Goal: Task Accomplishment & Management: Use online tool/utility

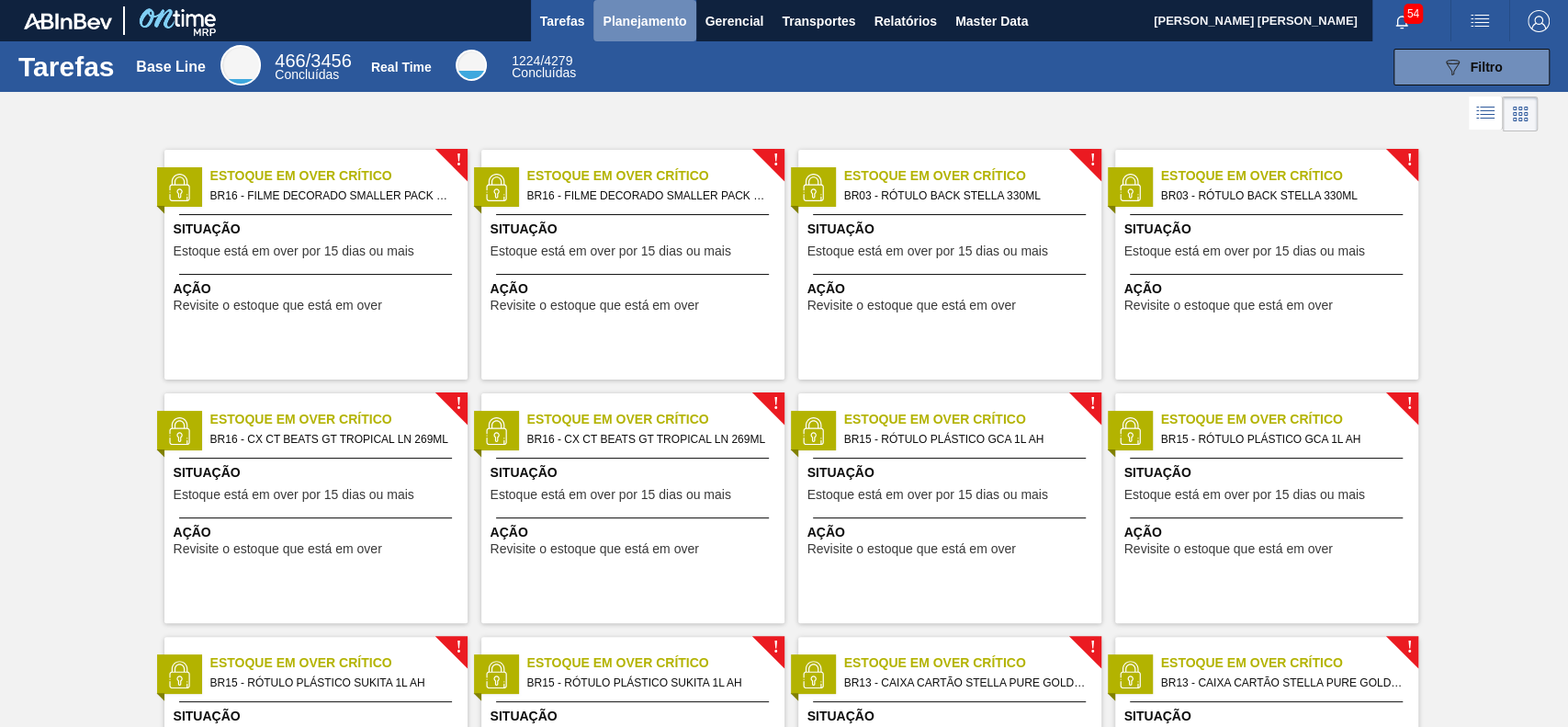
click at [669, 26] on span "Planejamento" at bounding box center [644, 20] width 84 height 22
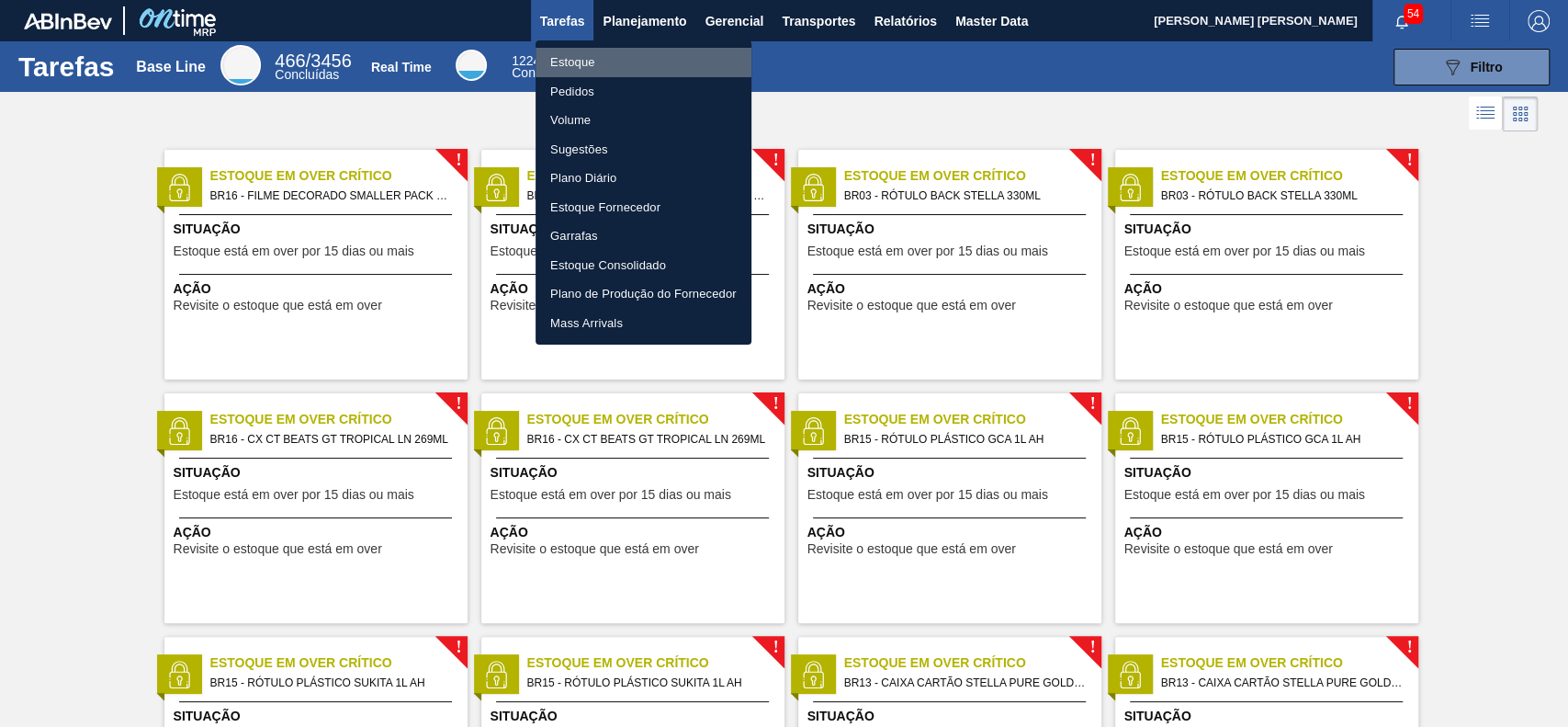
click at [645, 70] on li "Estoque" at bounding box center [644, 62] width 216 height 29
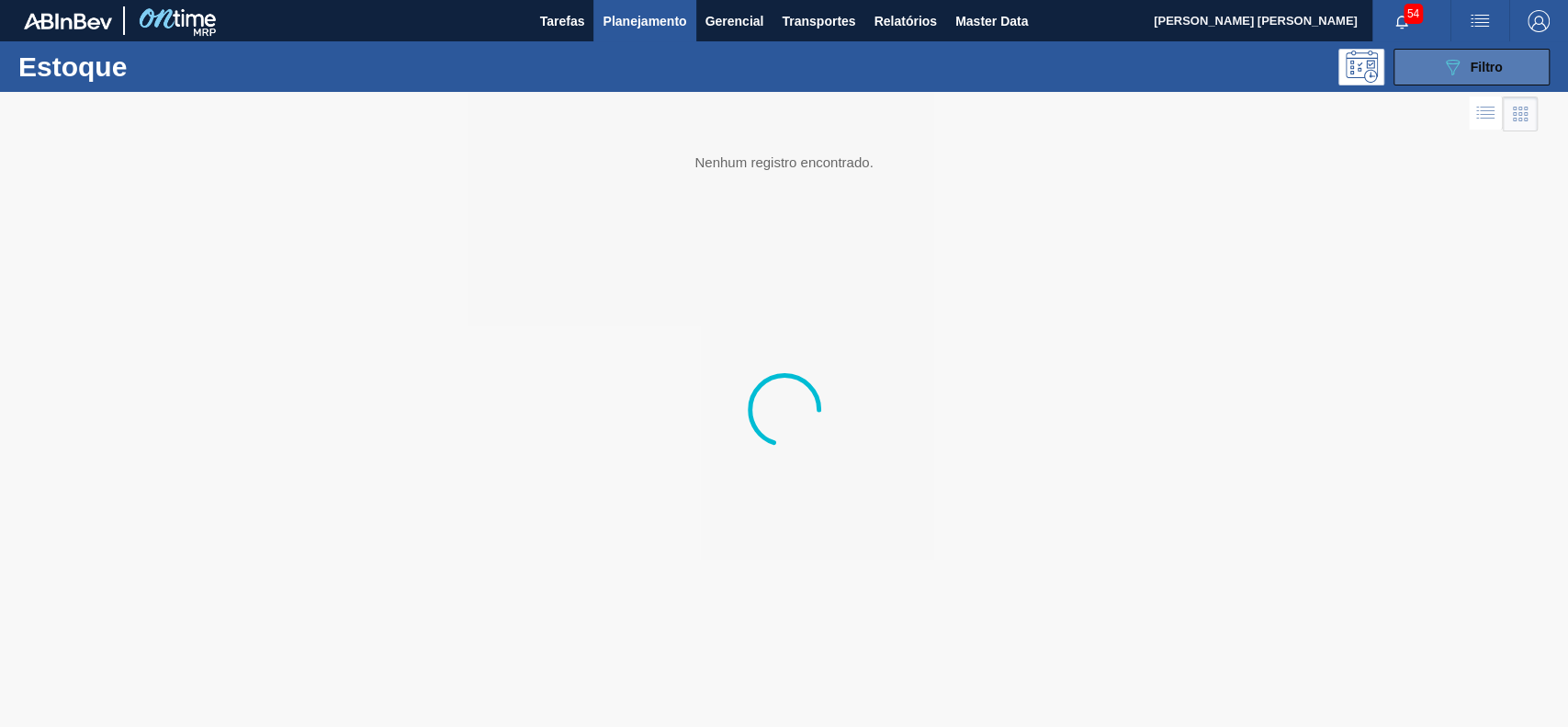
click at [1473, 63] on span "Filtro" at bounding box center [1486, 67] width 32 height 14
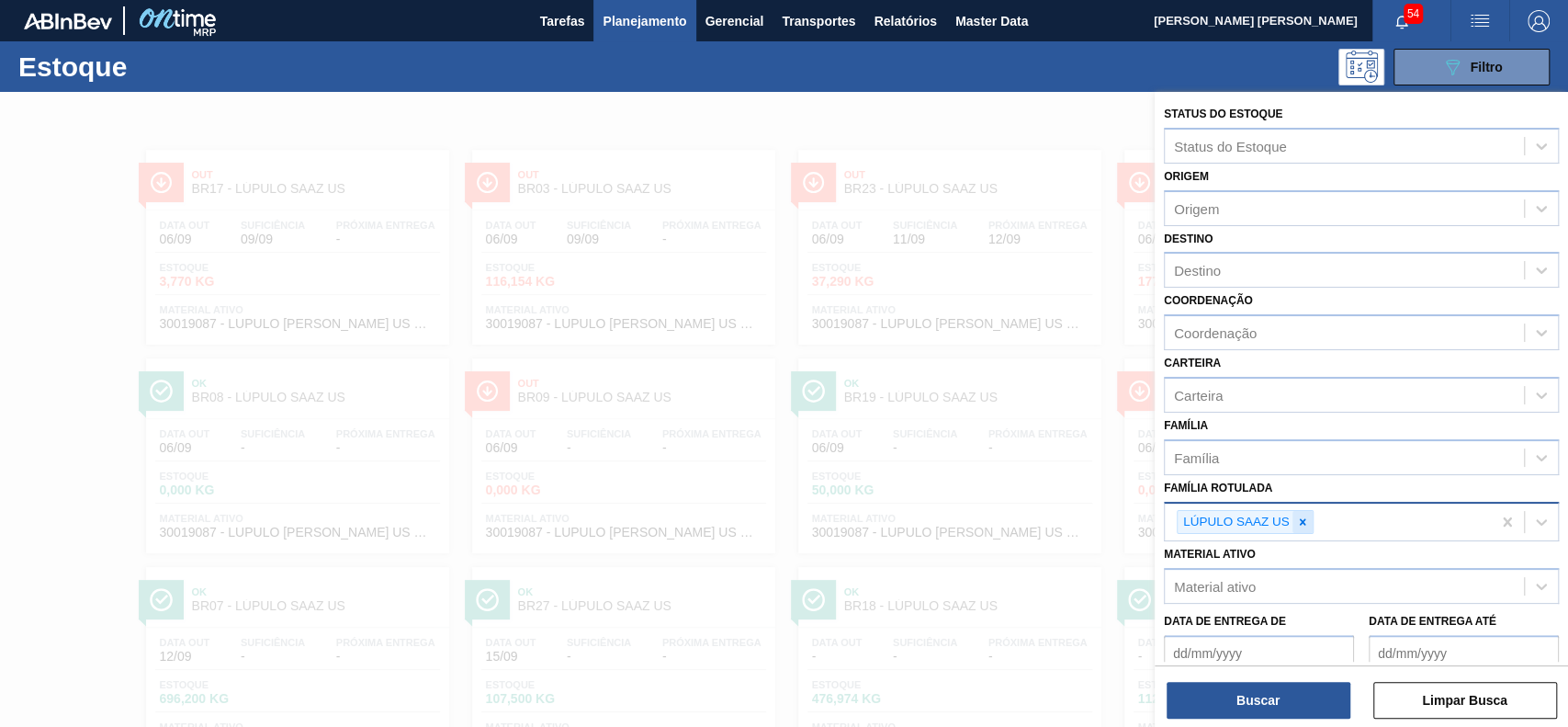
click at [1302, 518] on icon at bounding box center [1302, 521] width 7 height 7
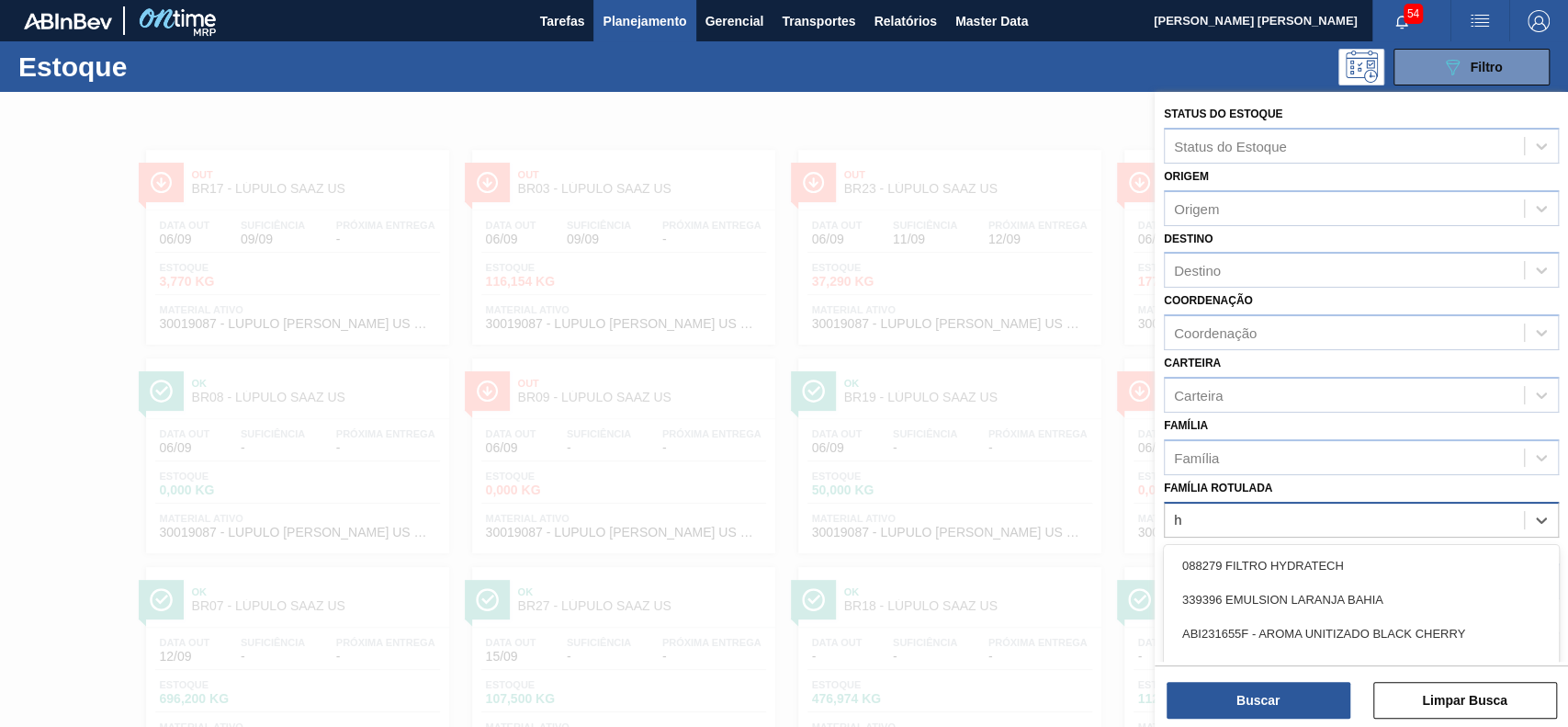
scroll to position [98, 0]
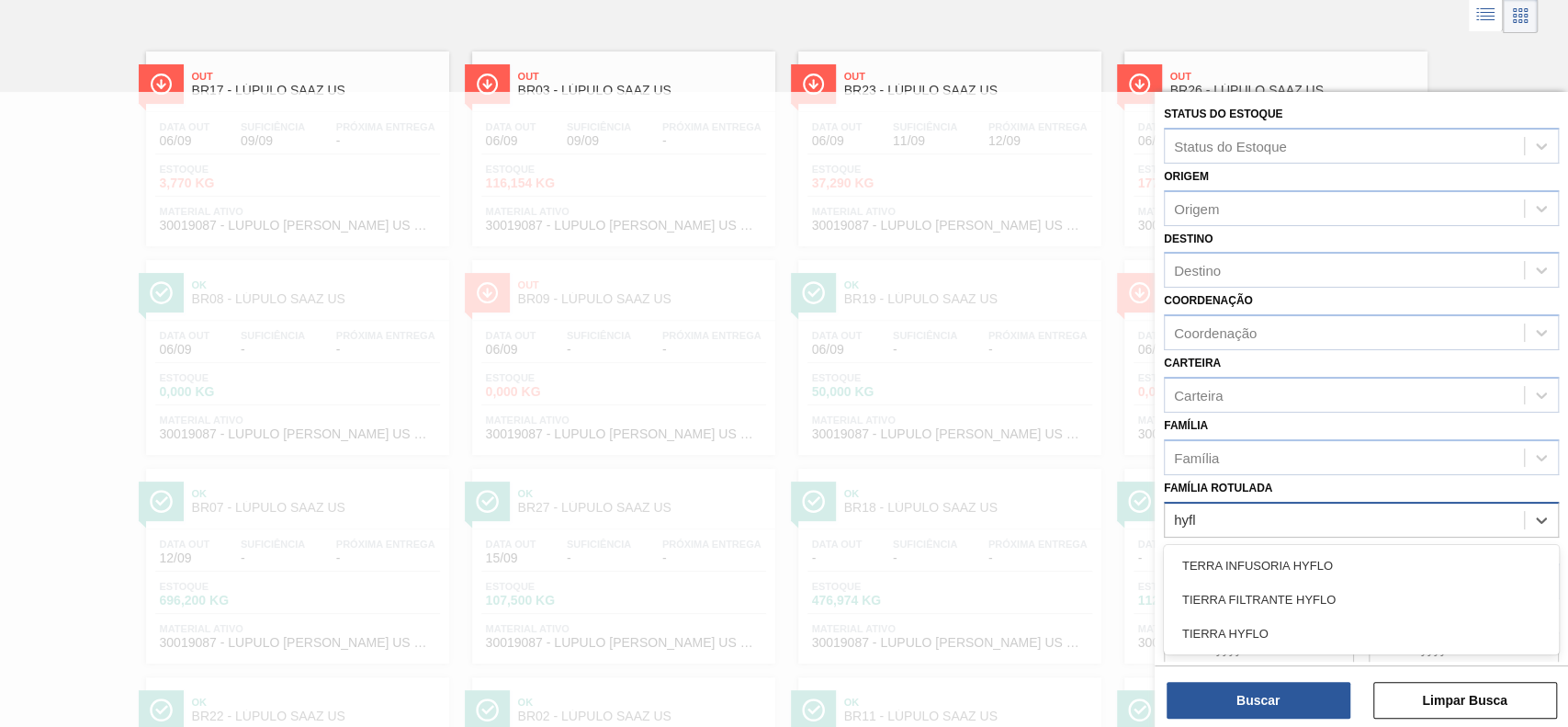
type Rotulada "hyflo"
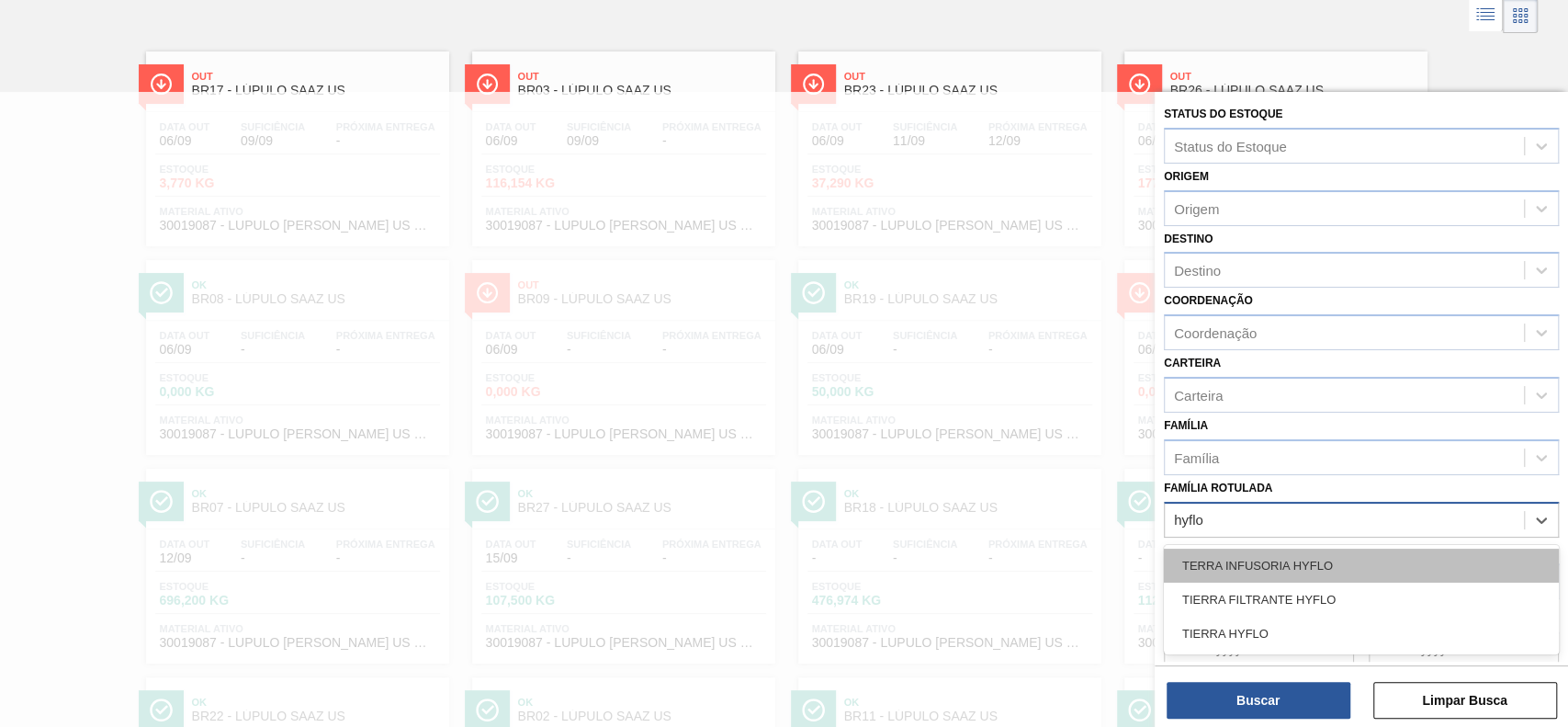
click at [1295, 558] on div "TERRA INFUSORIA HYFLO" at bounding box center [1361, 565] width 395 height 34
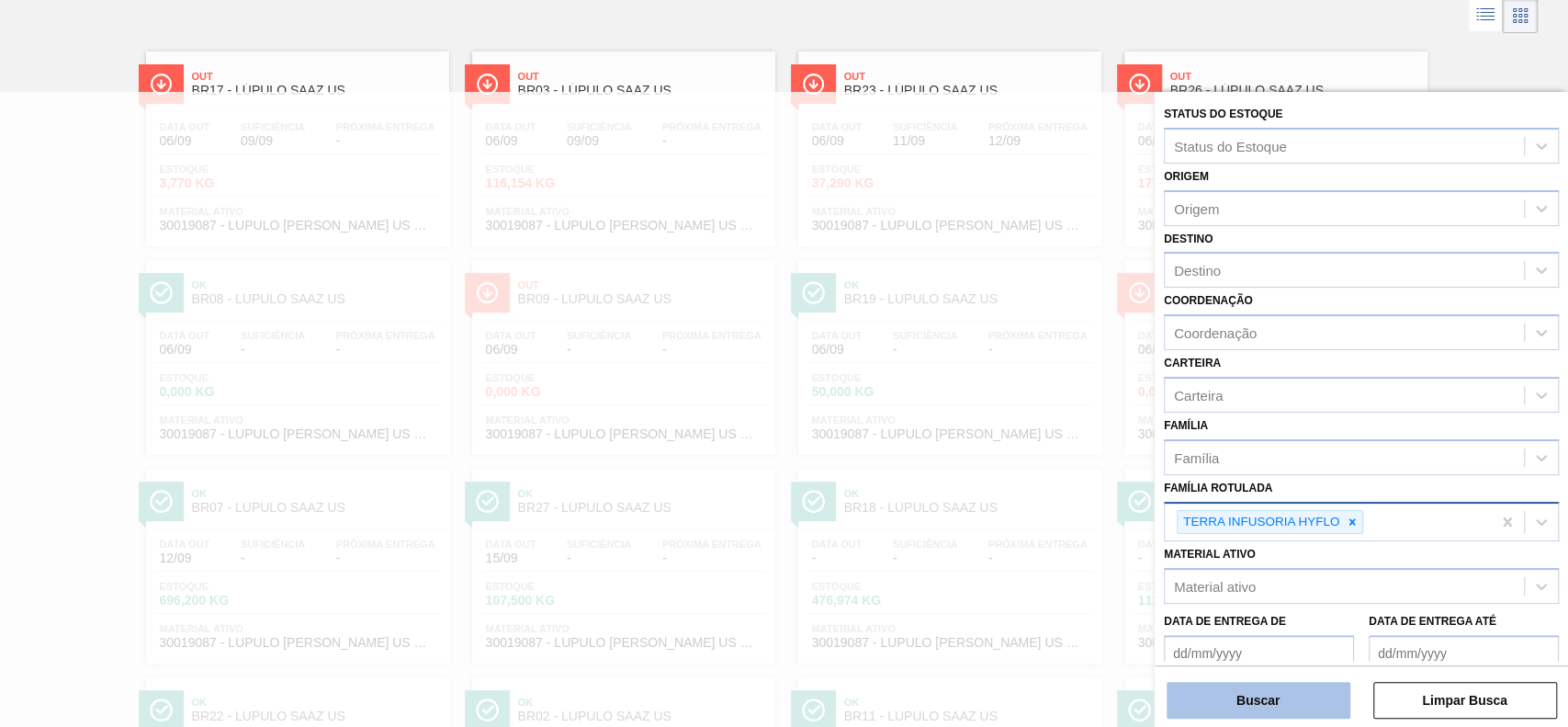
click at [1253, 705] on button "Buscar" at bounding box center [1258, 700] width 183 height 37
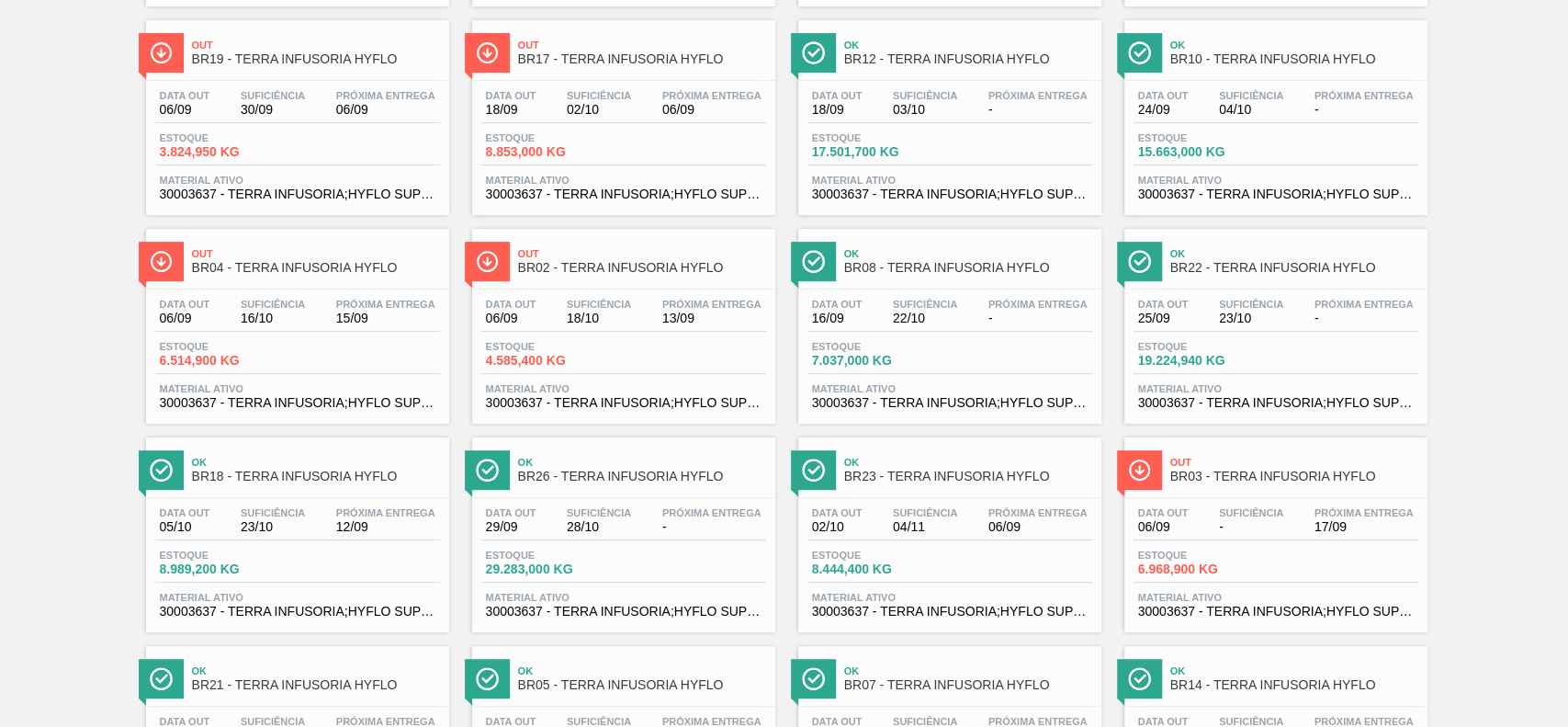
scroll to position [486, 0]
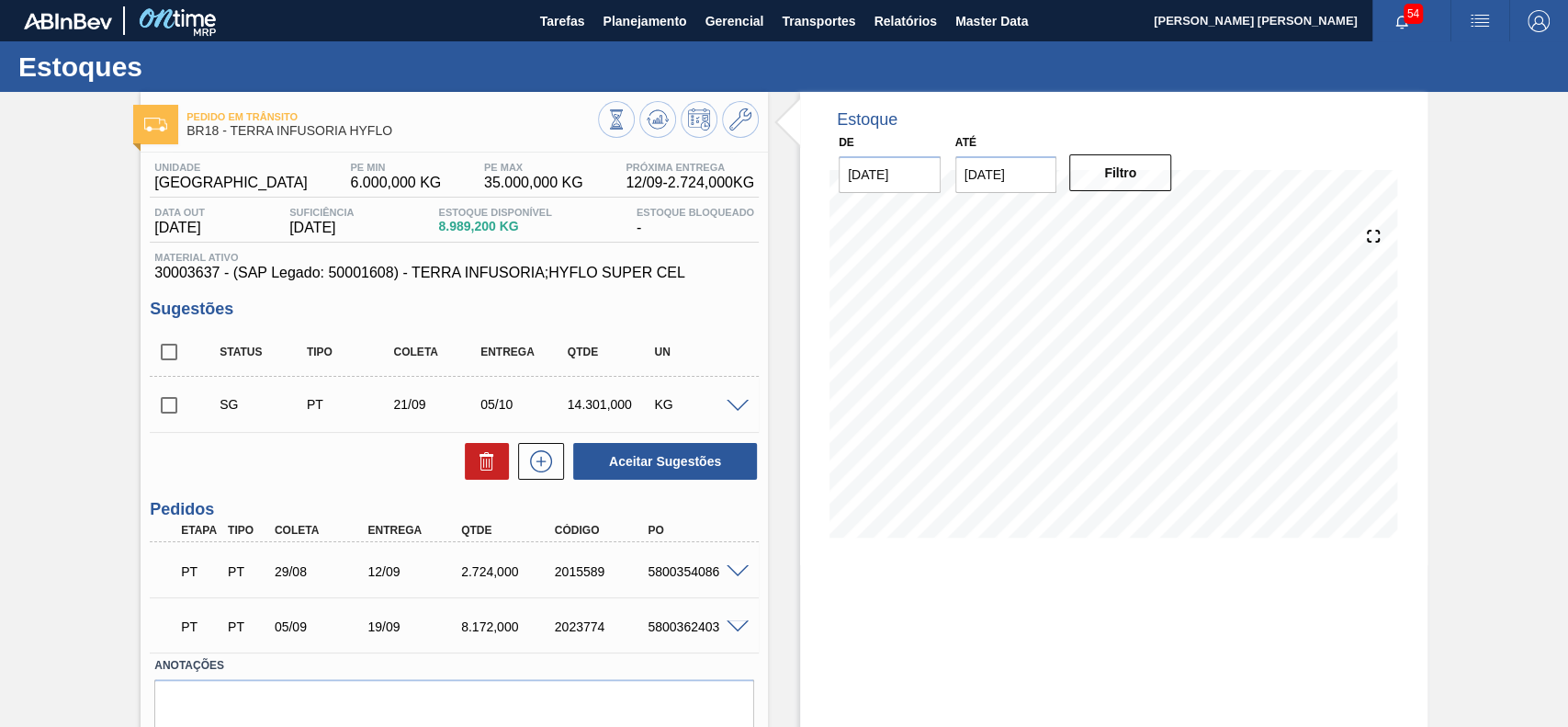
click at [788, 370] on div "Estoque De [DATE] Até [DATE] Filtro 06/09 Projeção de Estoque 8,929.157 [DOMAIN…" at bounding box center [1097, 447] width 659 height 712
click at [543, 447] on button at bounding box center [541, 461] width 46 height 37
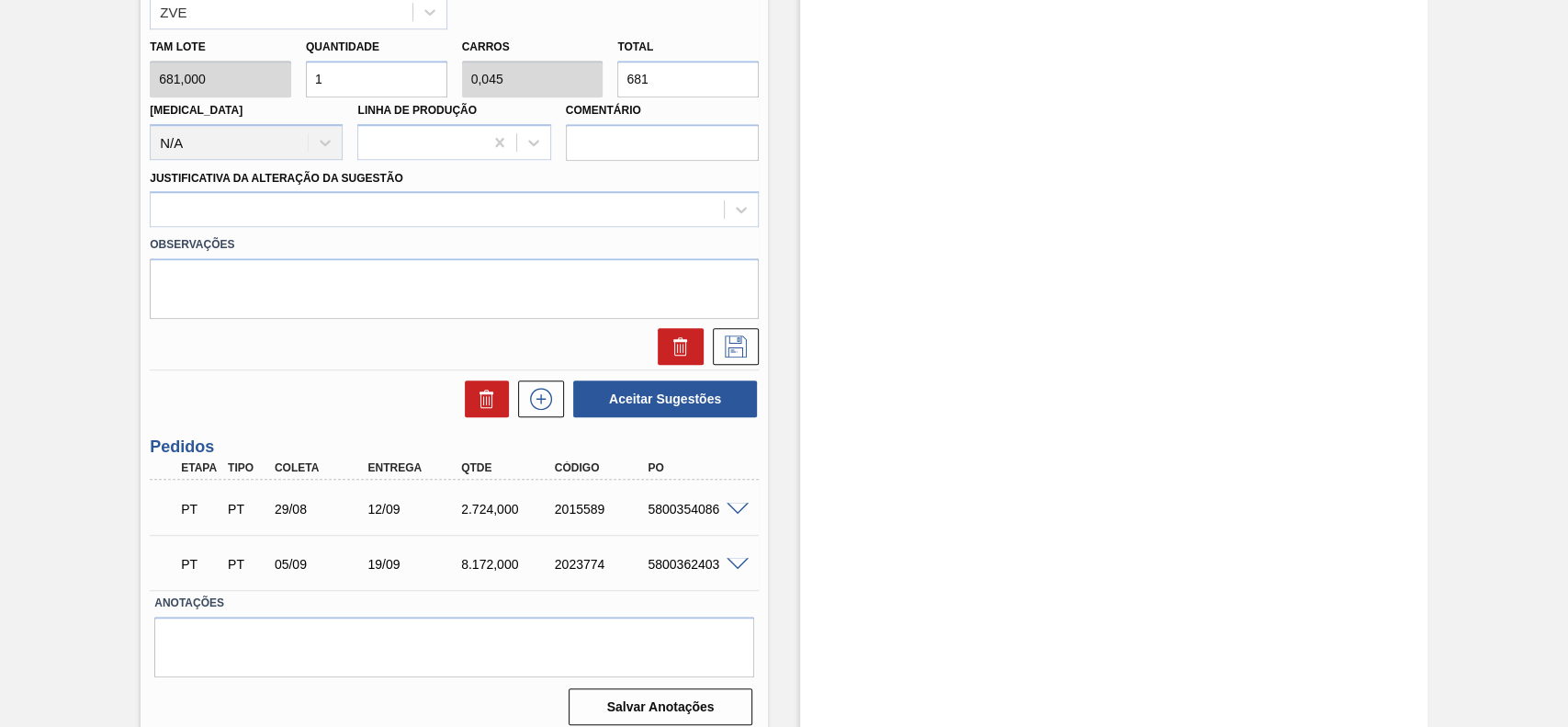
scroll to position [872, 0]
click at [729, 502] on span at bounding box center [737, 509] width 22 height 14
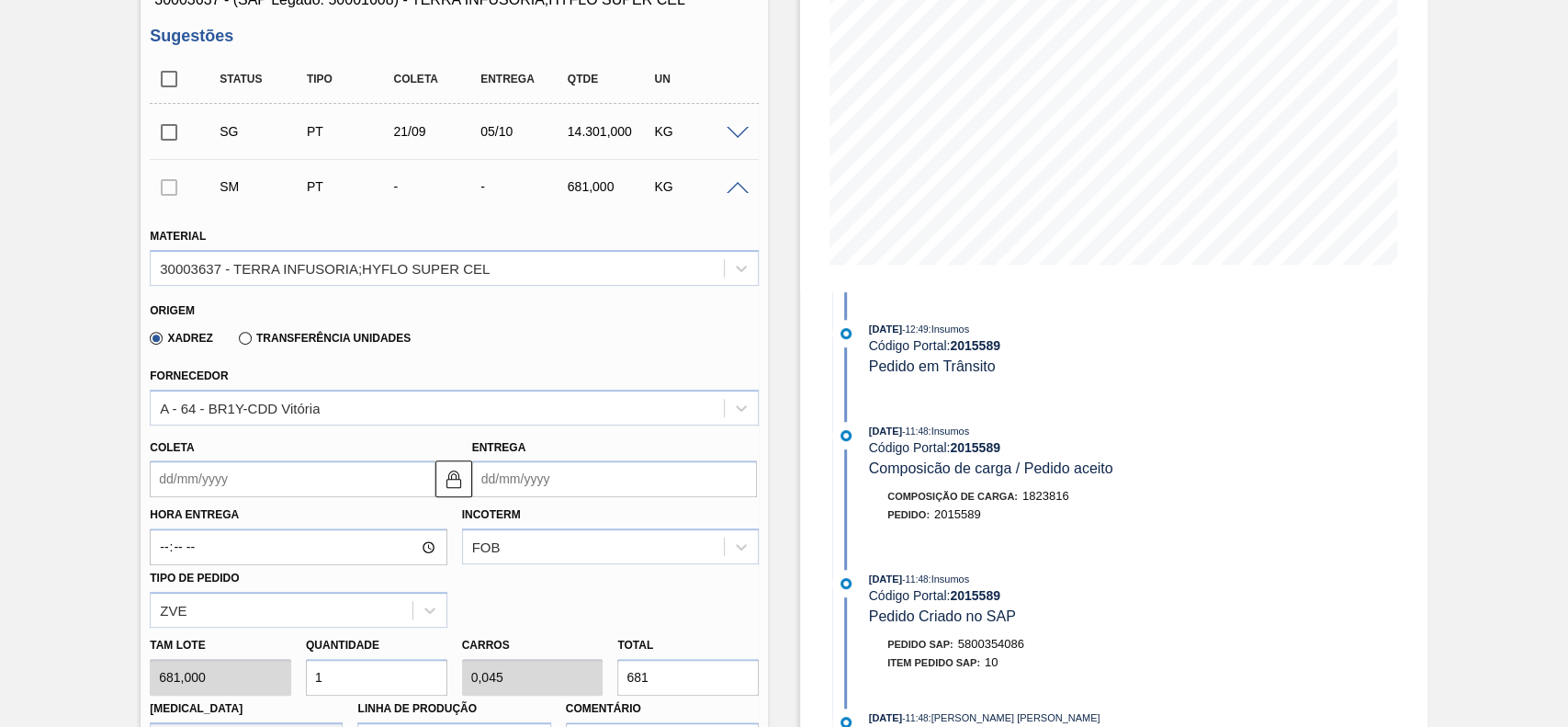
scroll to position [272, 0]
click at [269, 350] on div "Xadrez Transferência Unidades" at bounding box center [277, 338] width 268 height 31
click at [275, 340] on label "Transferência Unidades" at bounding box center [324, 339] width 172 height 13
click at [236, 343] on input "Transferência Unidades" at bounding box center [236, 343] width 0 height 0
click at [261, 405] on div "BR01-Manaus" at bounding box center [437, 408] width 573 height 27
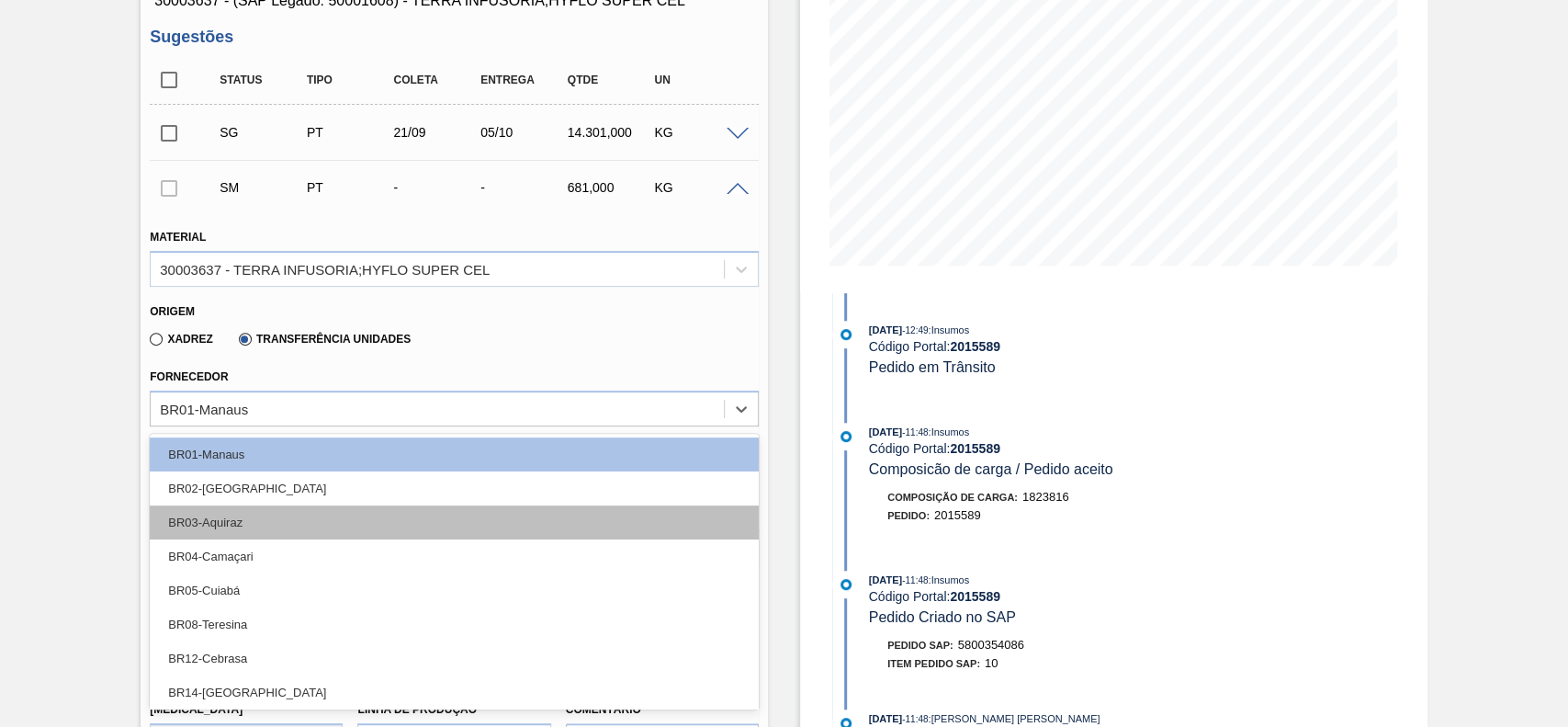
click at [281, 528] on div "BR03-Aquiraz" at bounding box center [454, 521] width 609 height 34
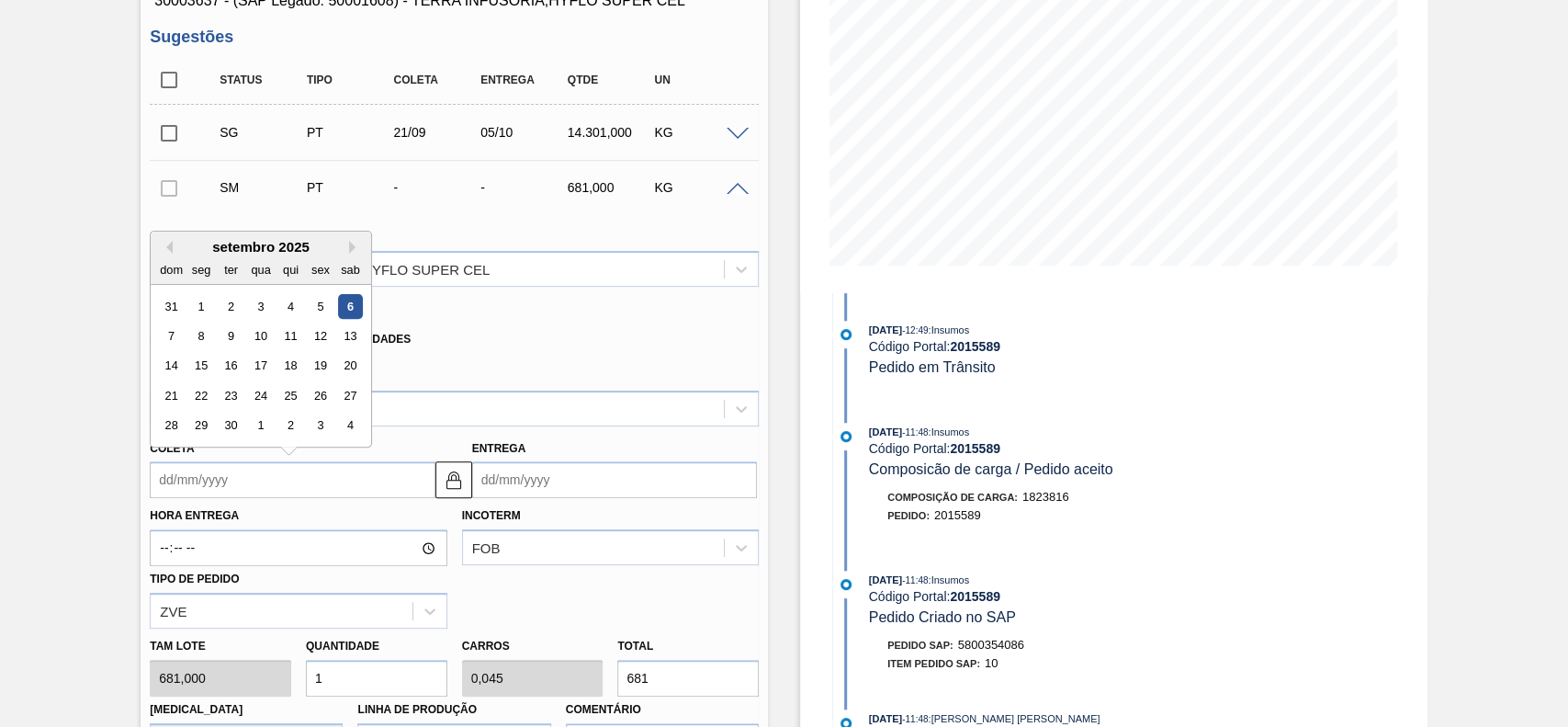
click at [307, 481] on input "Coleta" at bounding box center [291, 480] width 285 height 37
click at [351, 308] on div "6" at bounding box center [350, 307] width 25 height 25
type input "06/09/2025"
type input "20/09/2025"
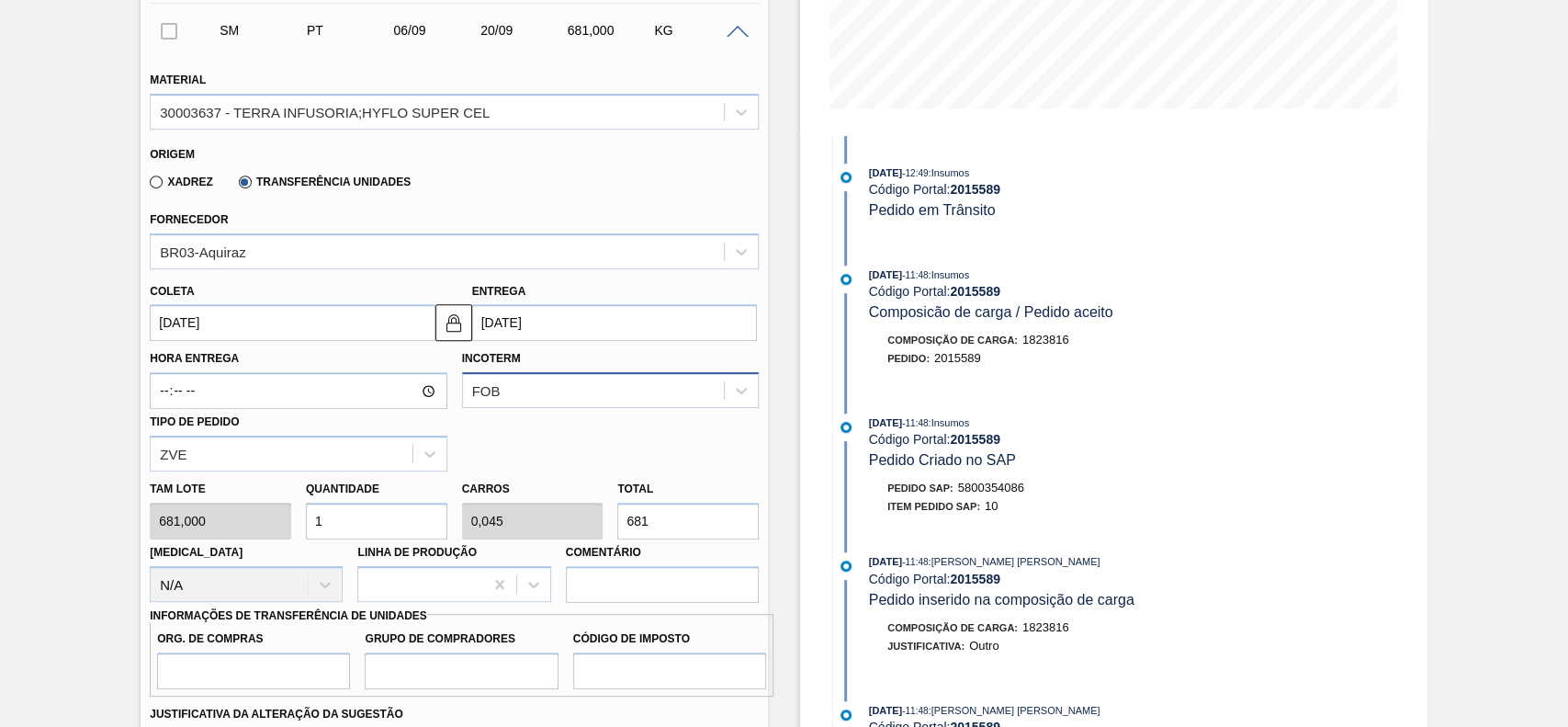
scroll to position [432, 0]
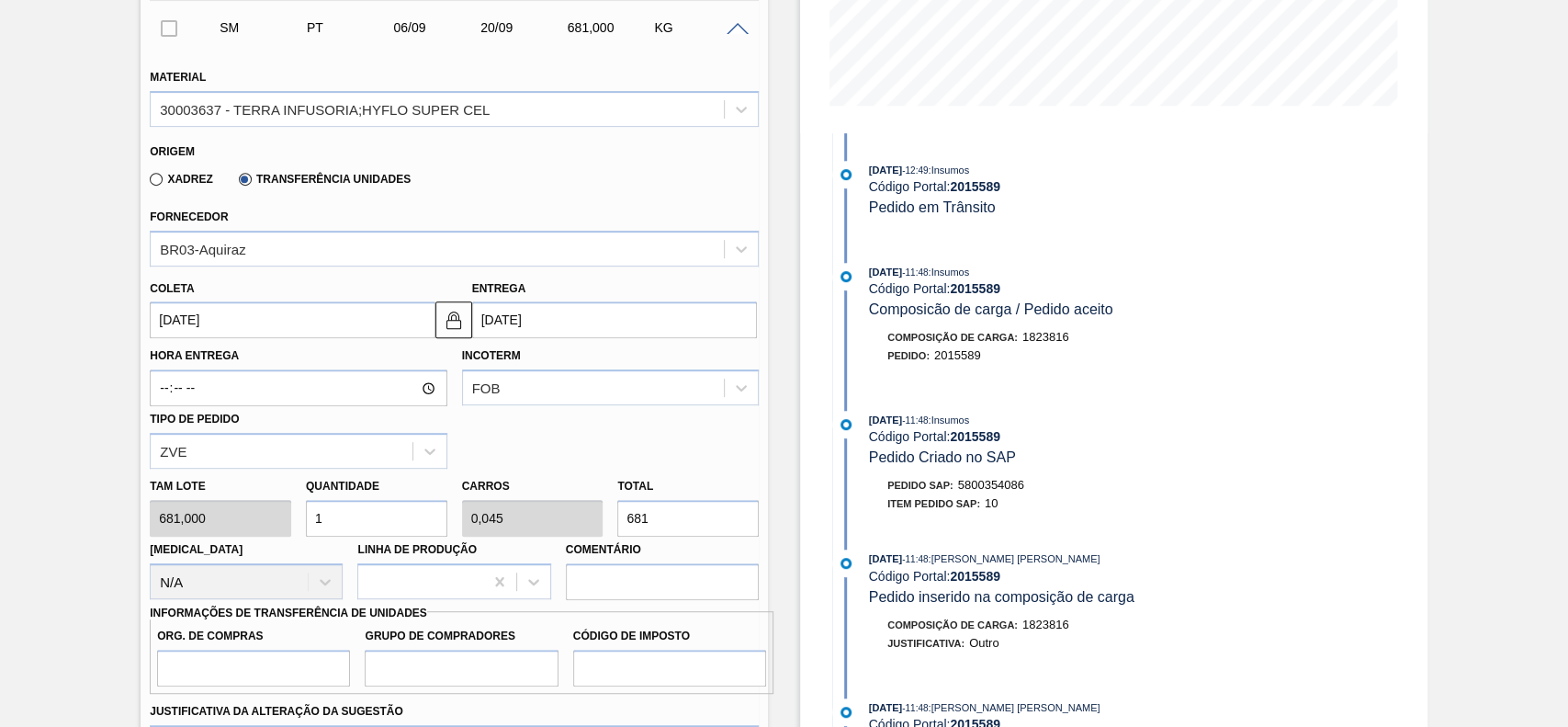
click at [411, 511] on input "1" at bounding box center [376, 518] width 142 height 37
type input "0"
type input "2"
type input "0,091"
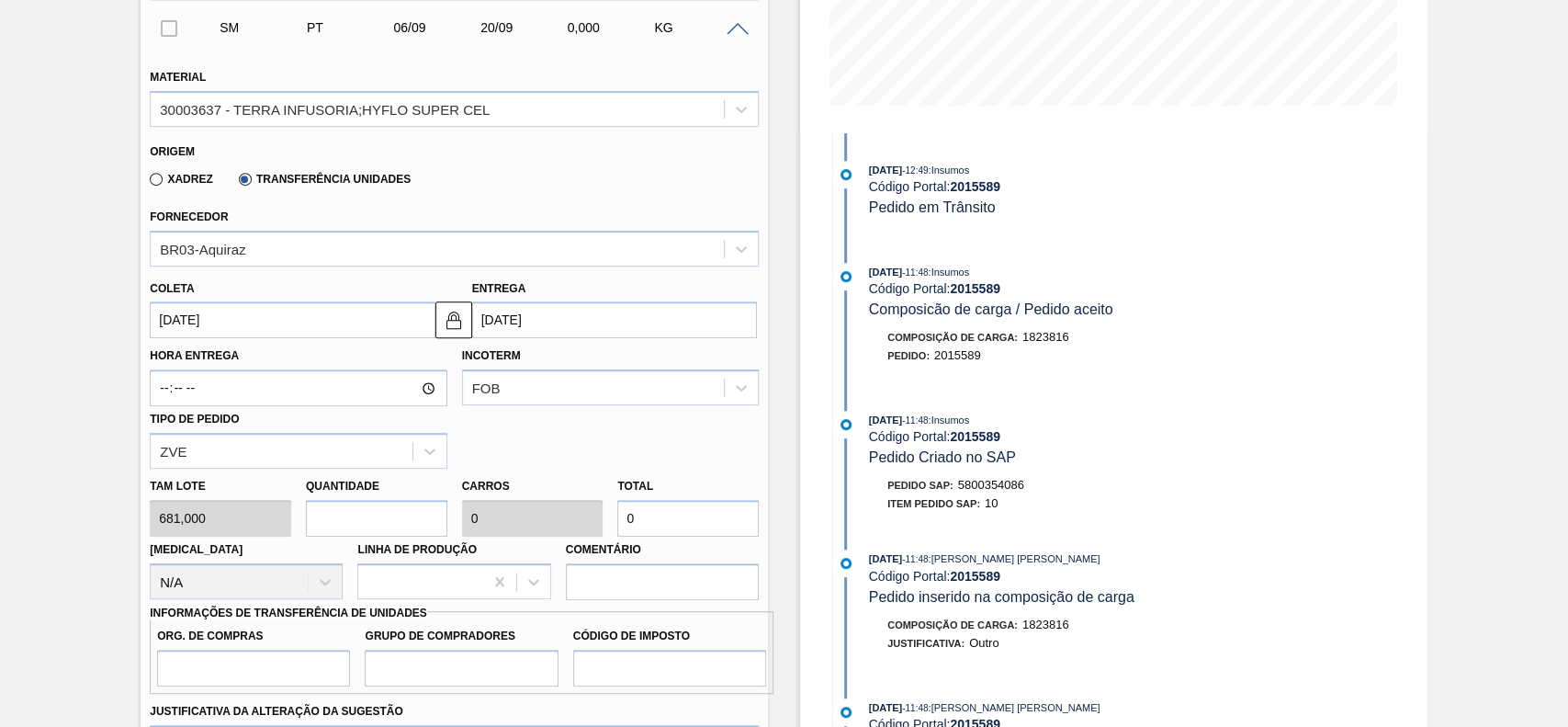
type input "1.362"
click at [713, 525] on input "1.362" at bounding box center [688, 518] width 142 height 37
type input "0,001"
type input "0"
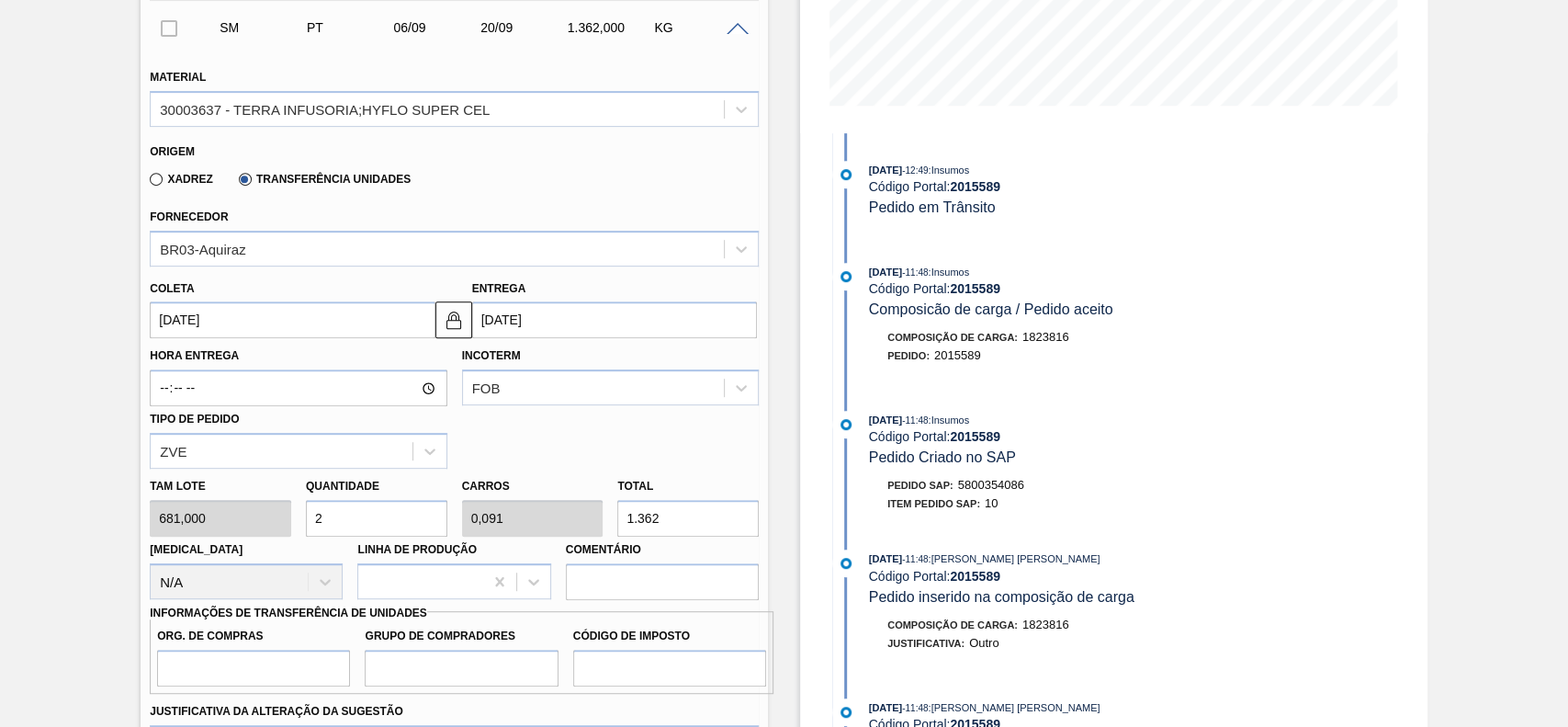
type input "1"
type input "0,018"
type input "0,001"
type input "12"
type input "0,176"
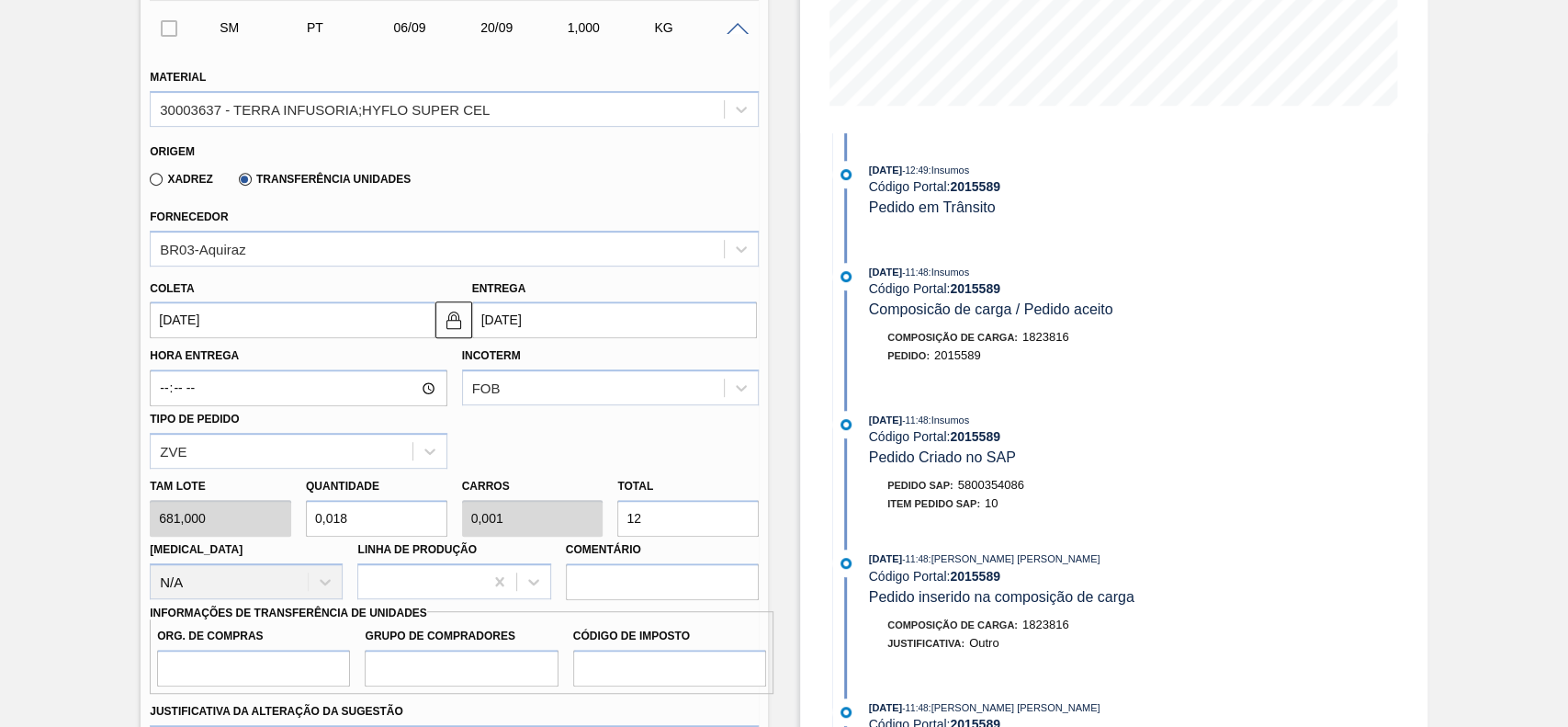
type input "0,008"
type input "120"
type input "1,762"
type input "0,08"
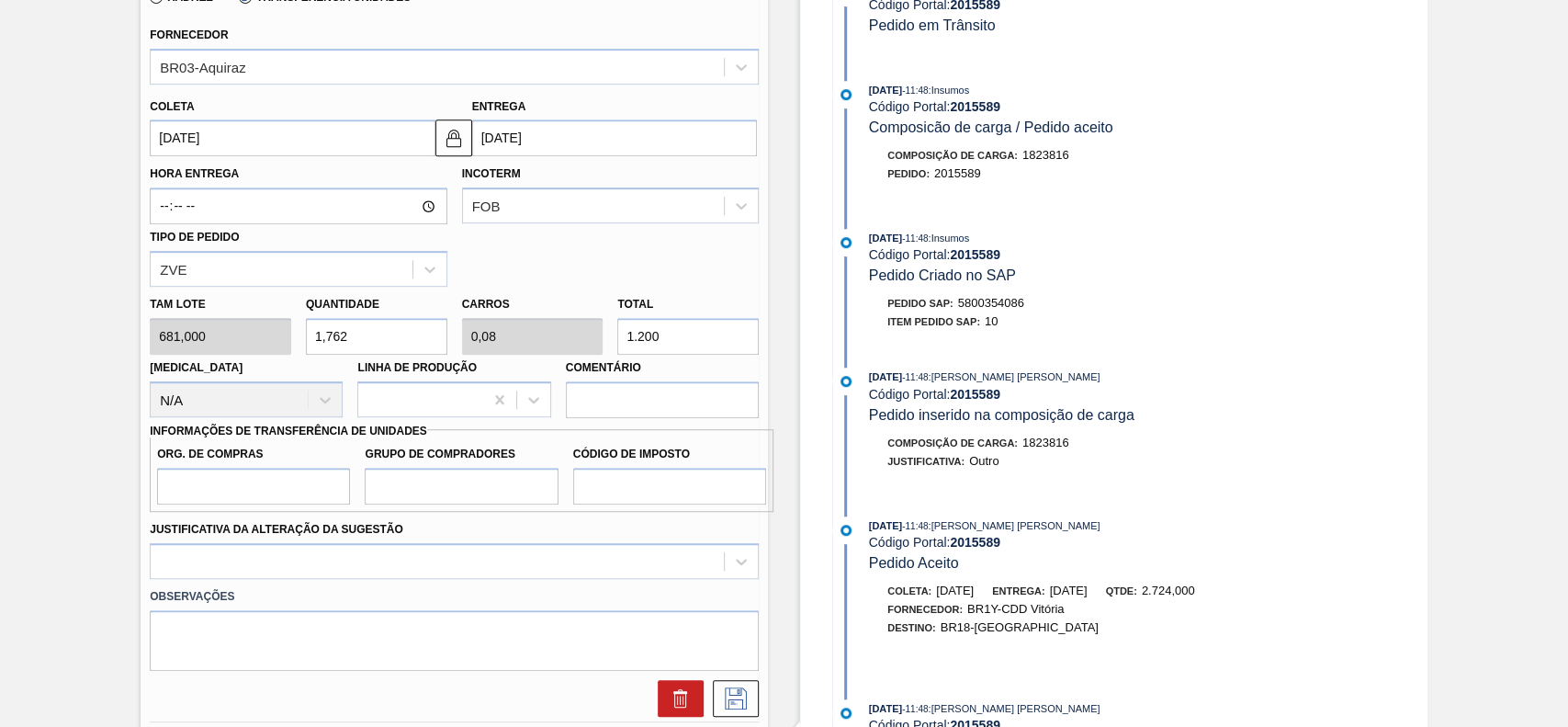
scroll to position [629, 0]
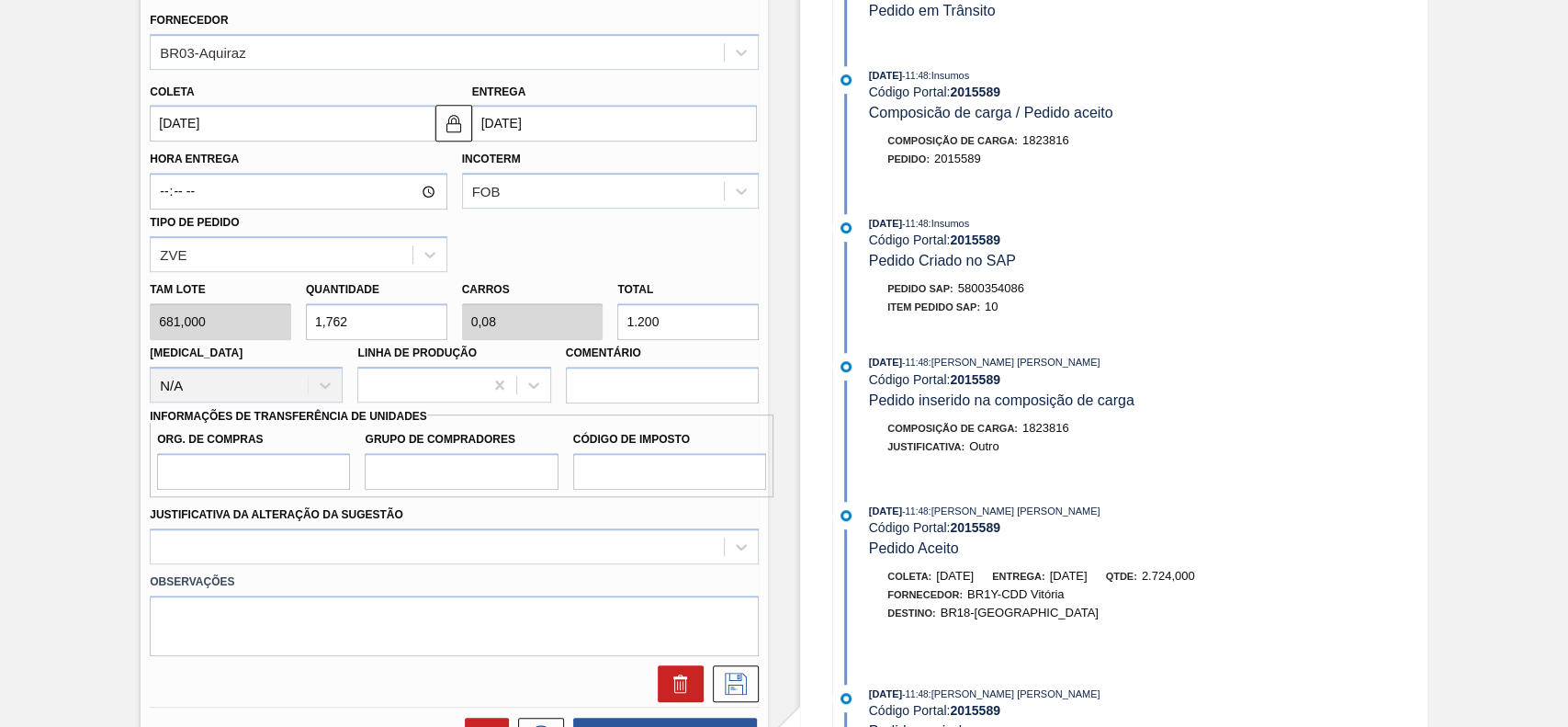
type input "1.200"
click at [225, 472] on input "Org. de Compras" at bounding box center [254, 471] width 193 height 37
type input "BR00"
click at [428, 482] on input "Grupo de Compradores" at bounding box center [461, 471] width 193 height 37
type input "A01"
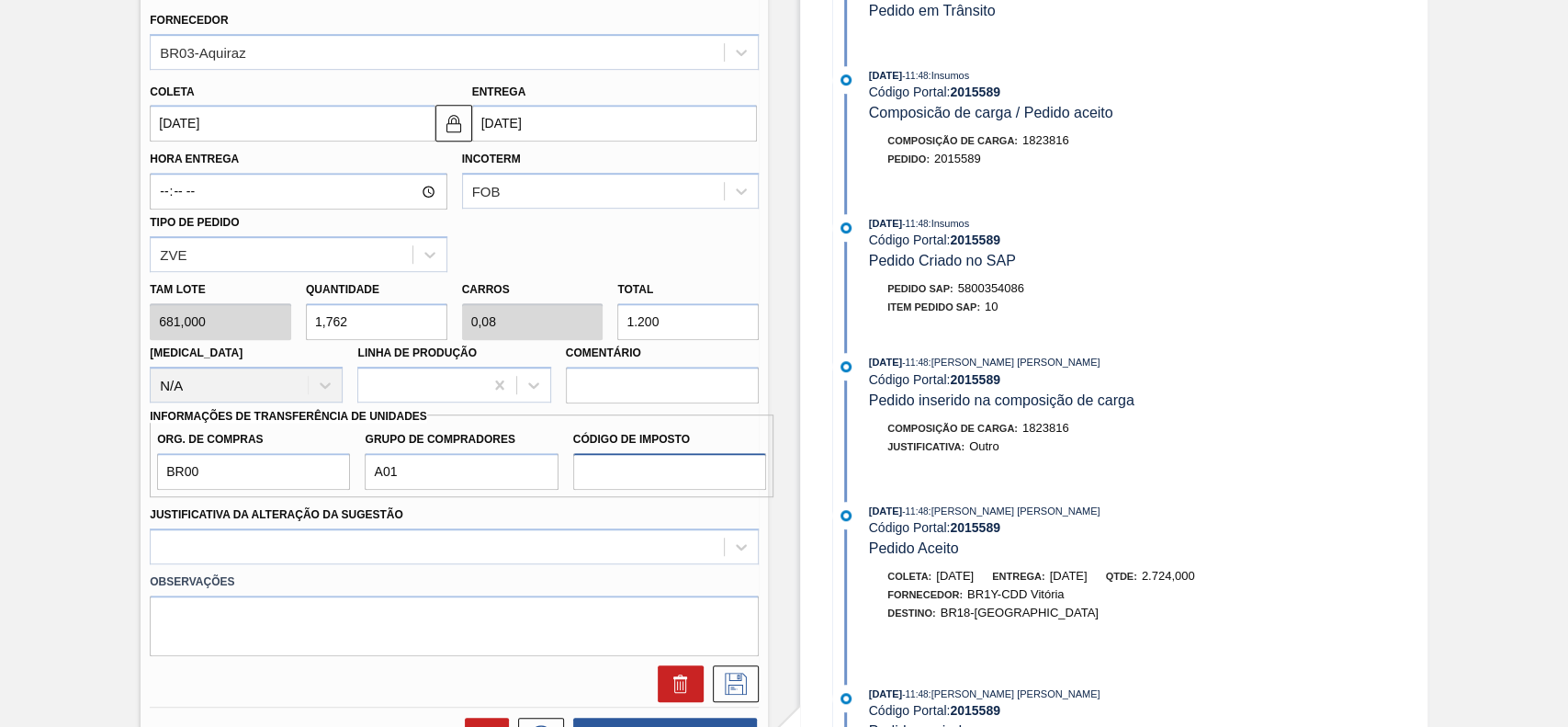
click at [667, 465] on input "Código de Imposto" at bounding box center [670, 471] width 193 height 37
type input "I1"
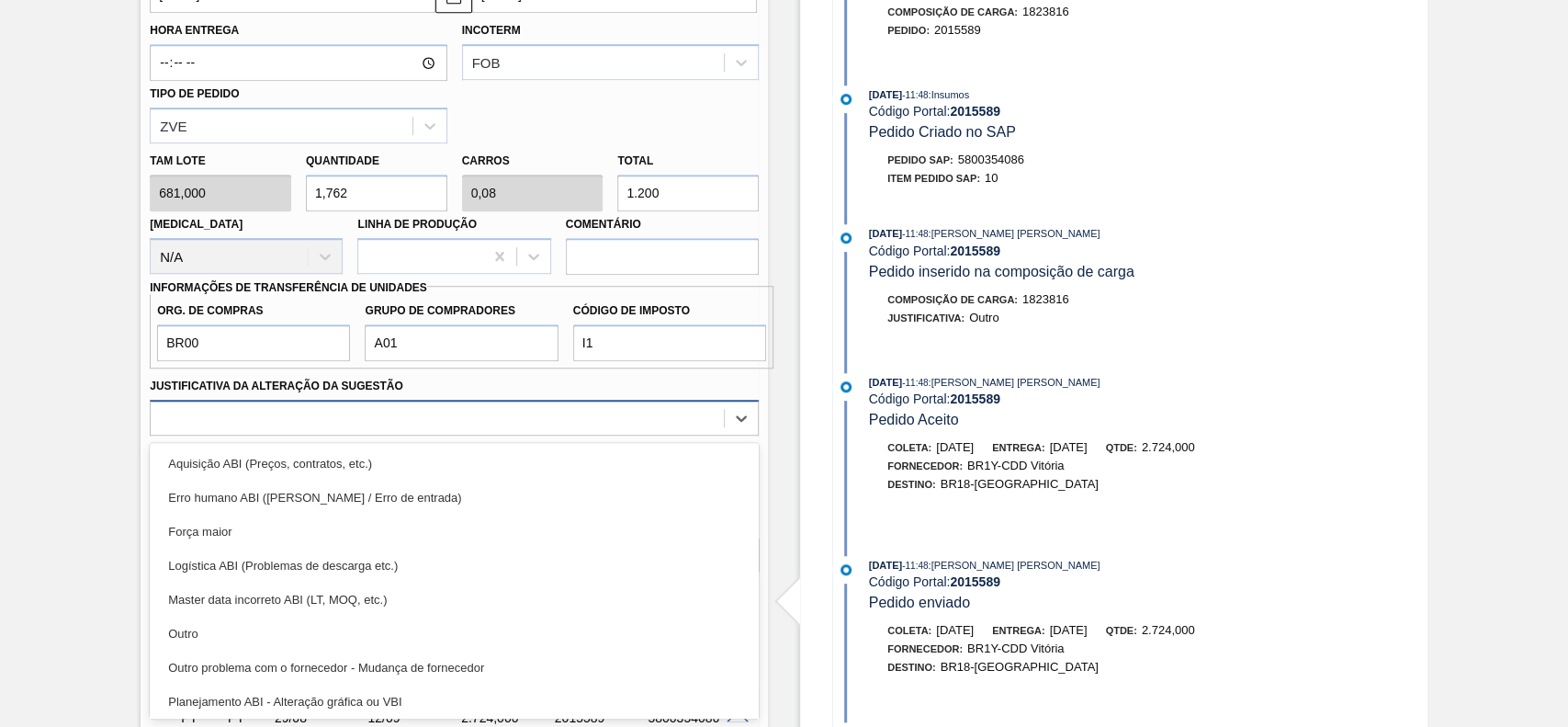
click at [426, 435] on div "option Logística ABI (Problemas de descarga etc.) focused, 4 of 18. 18 results …" at bounding box center [454, 417] width 609 height 36
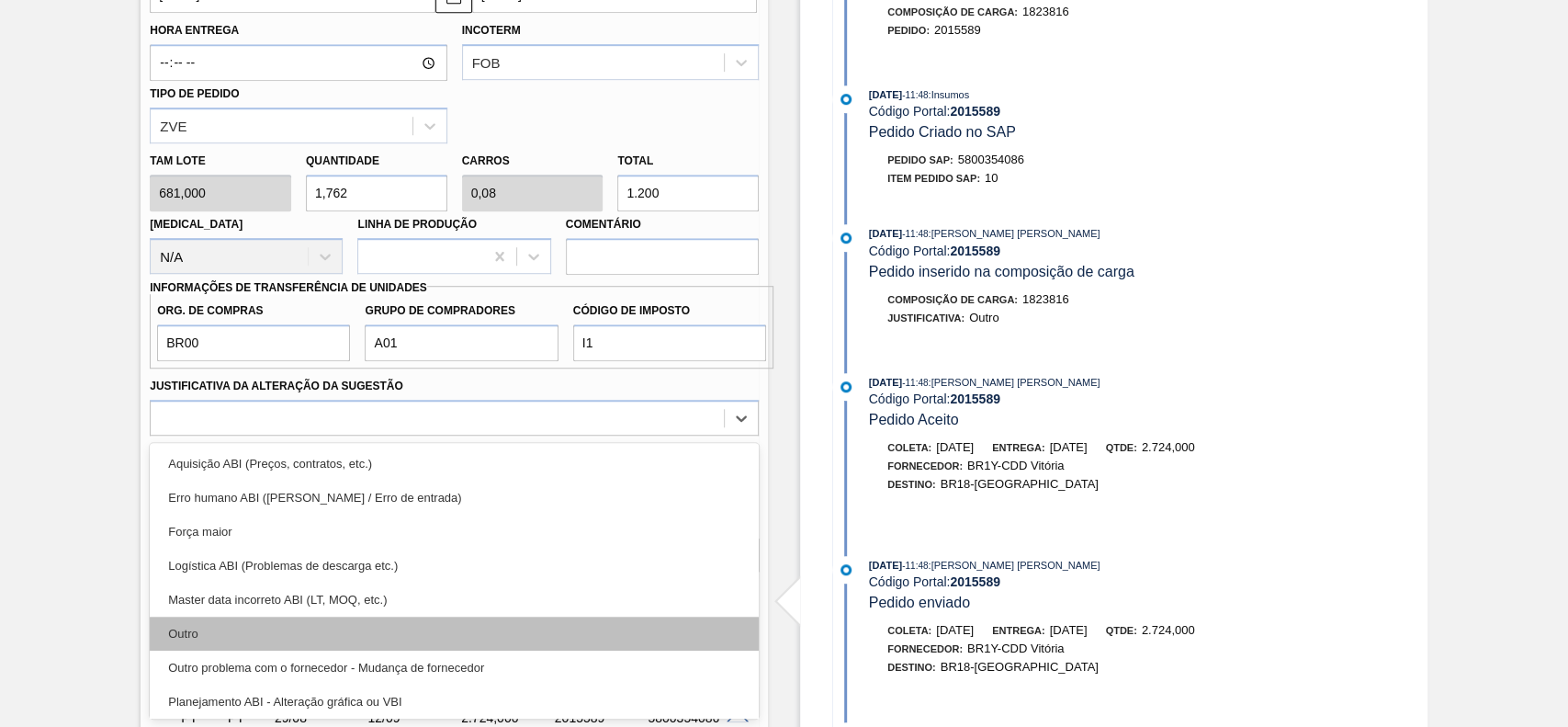
click at [365, 618] on div "Outro" at bounding box center [454, 633] width 609 height 34
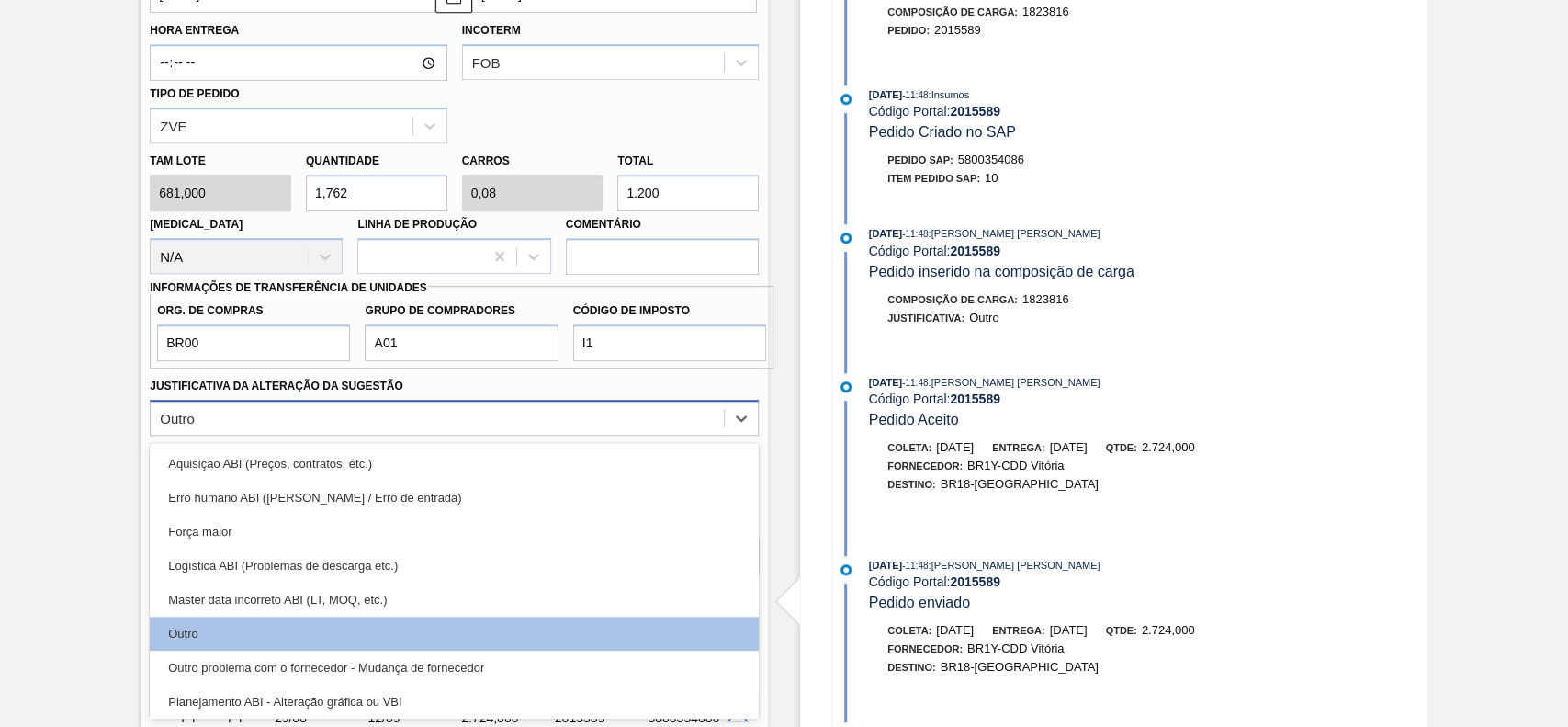
click at [394, 406] on div "Outro" at bounding box center [437, 418] width 573 height 27
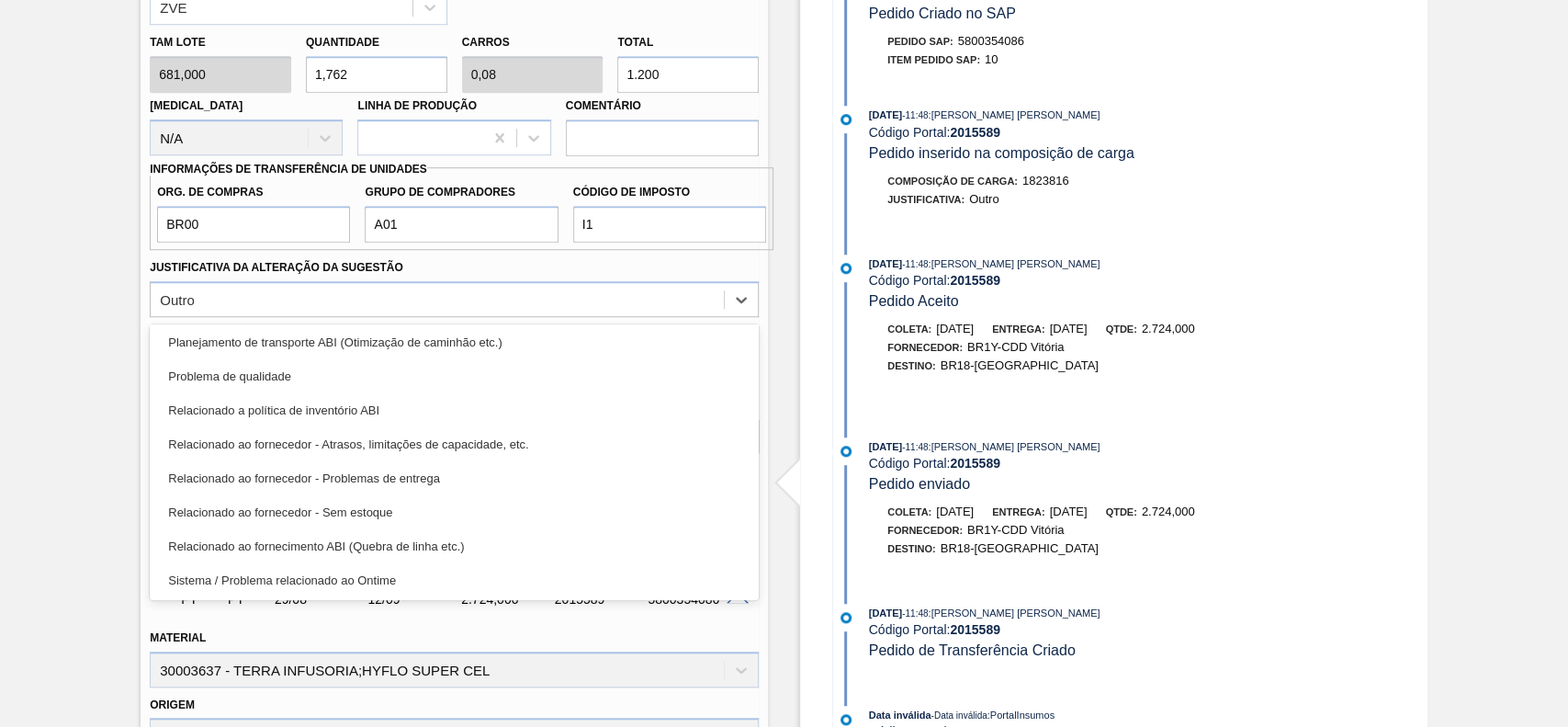
scroll to position [881, 0]
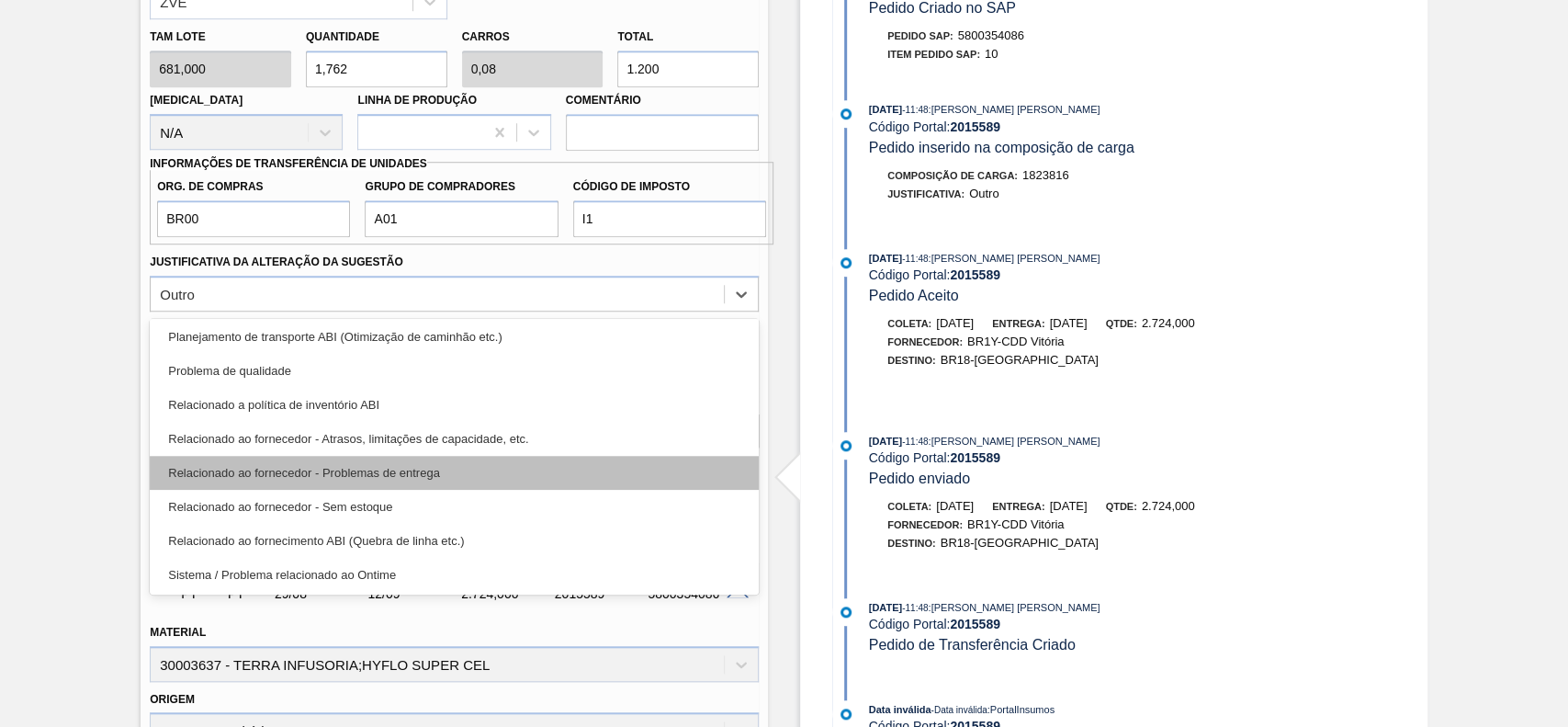
click at [370, 466] on div "Relacionado ao fornecedor - Problemas de entrega" at bounding box center [454, 472] width 609 height 34
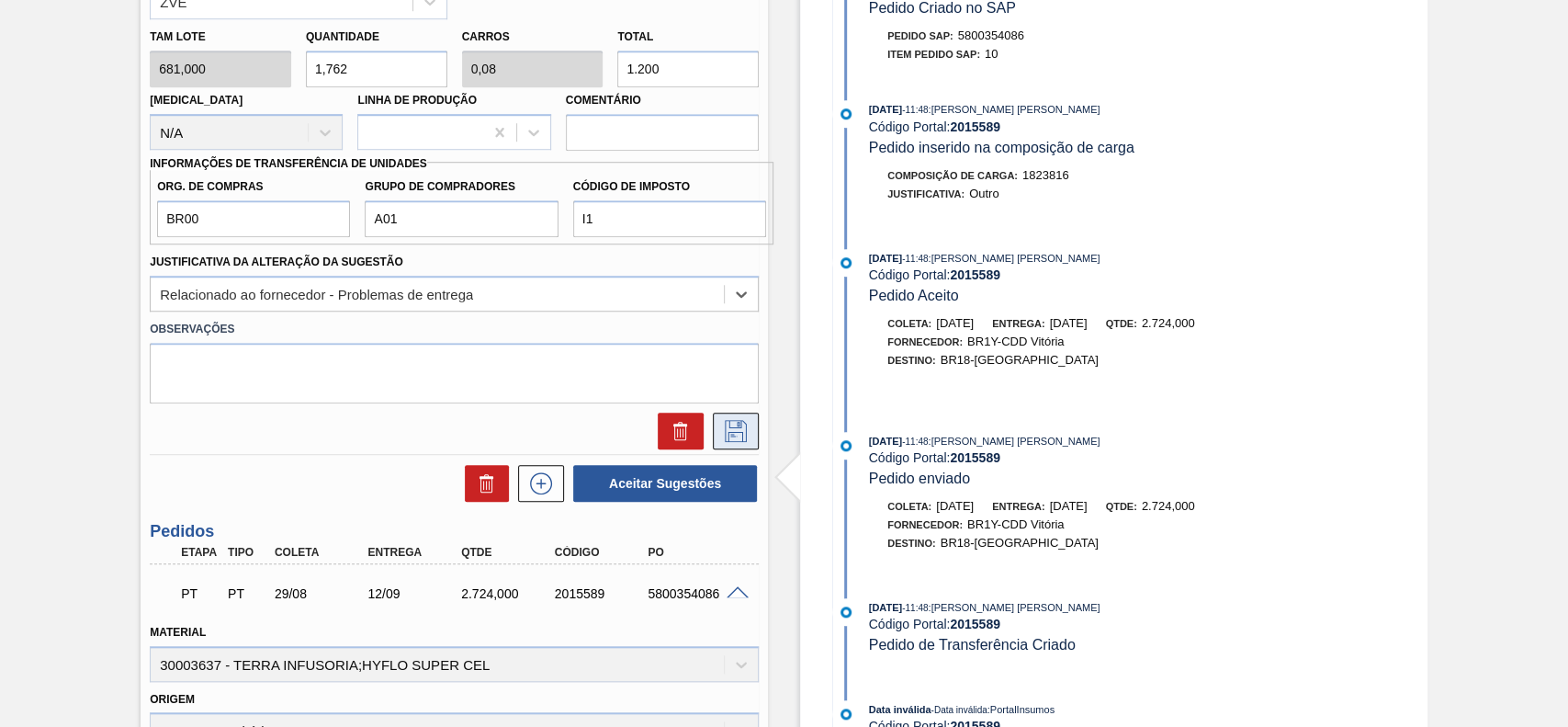
click at [732, 423] on icon at bounding box center [735, 431] width 29 height 22
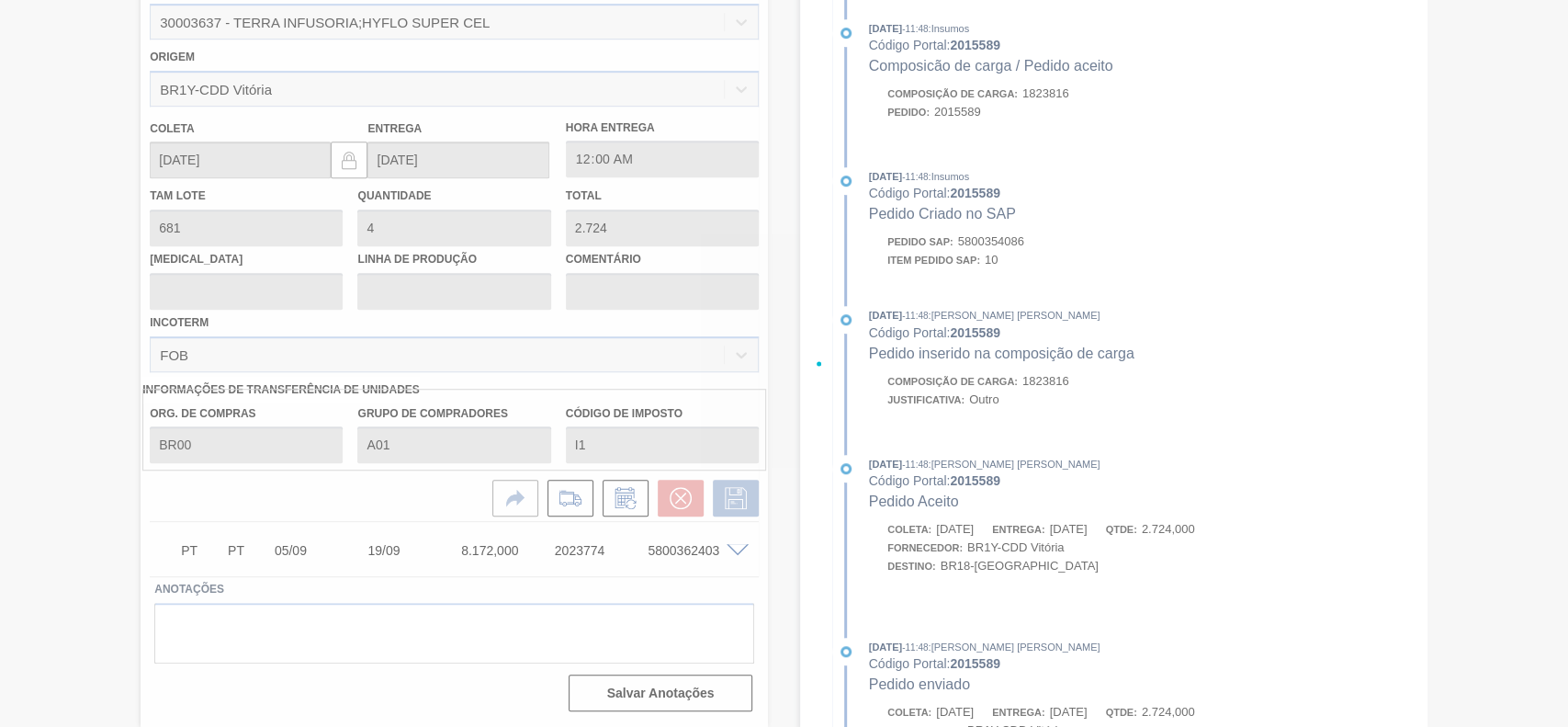
scroll to position [132, 0]
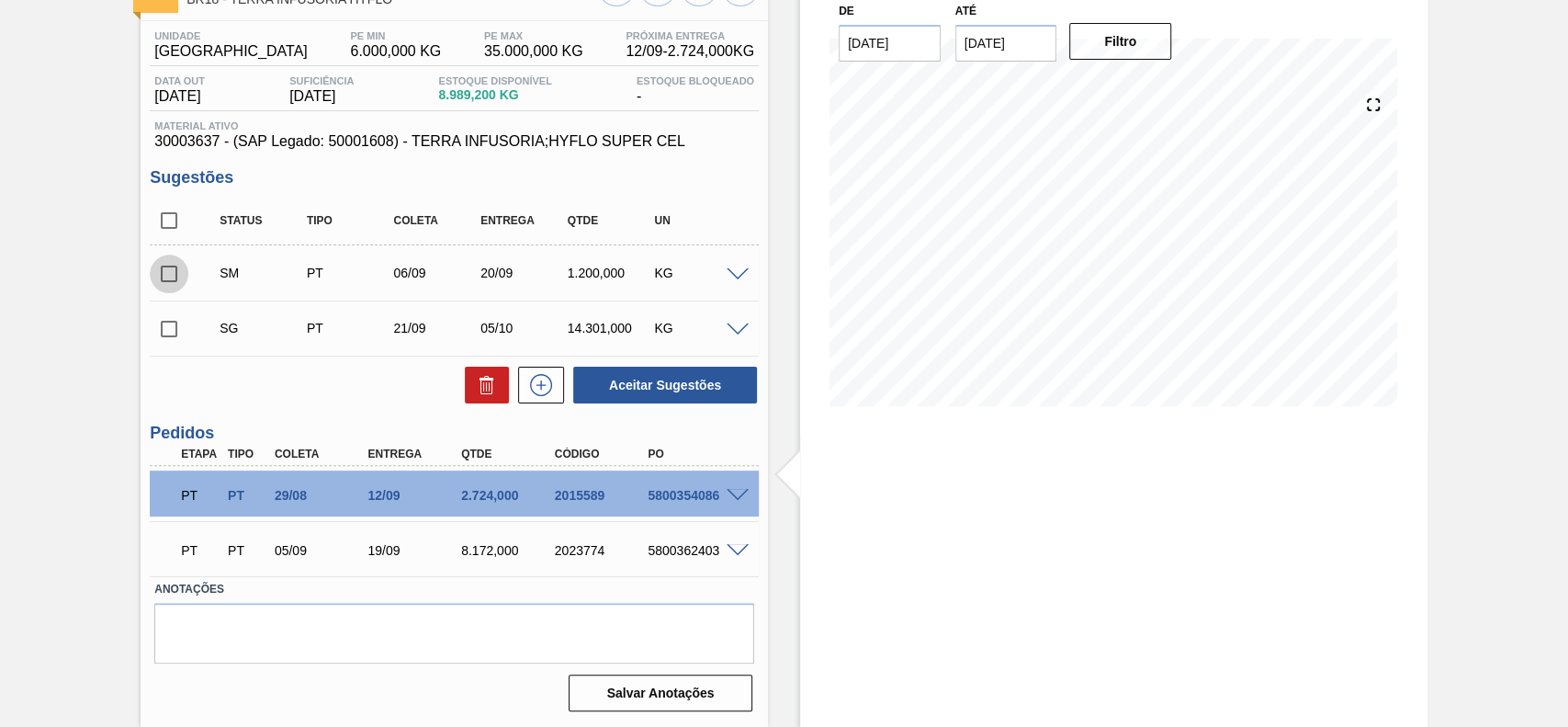
click at [156, 268] on input "checkbox" at bounding box center [169, 274] width 39 height 39
click at [632, 379] on button "Aceitar Sugestões" at bounding box center [665, 385] width 183 height 37
checkbox input "false"
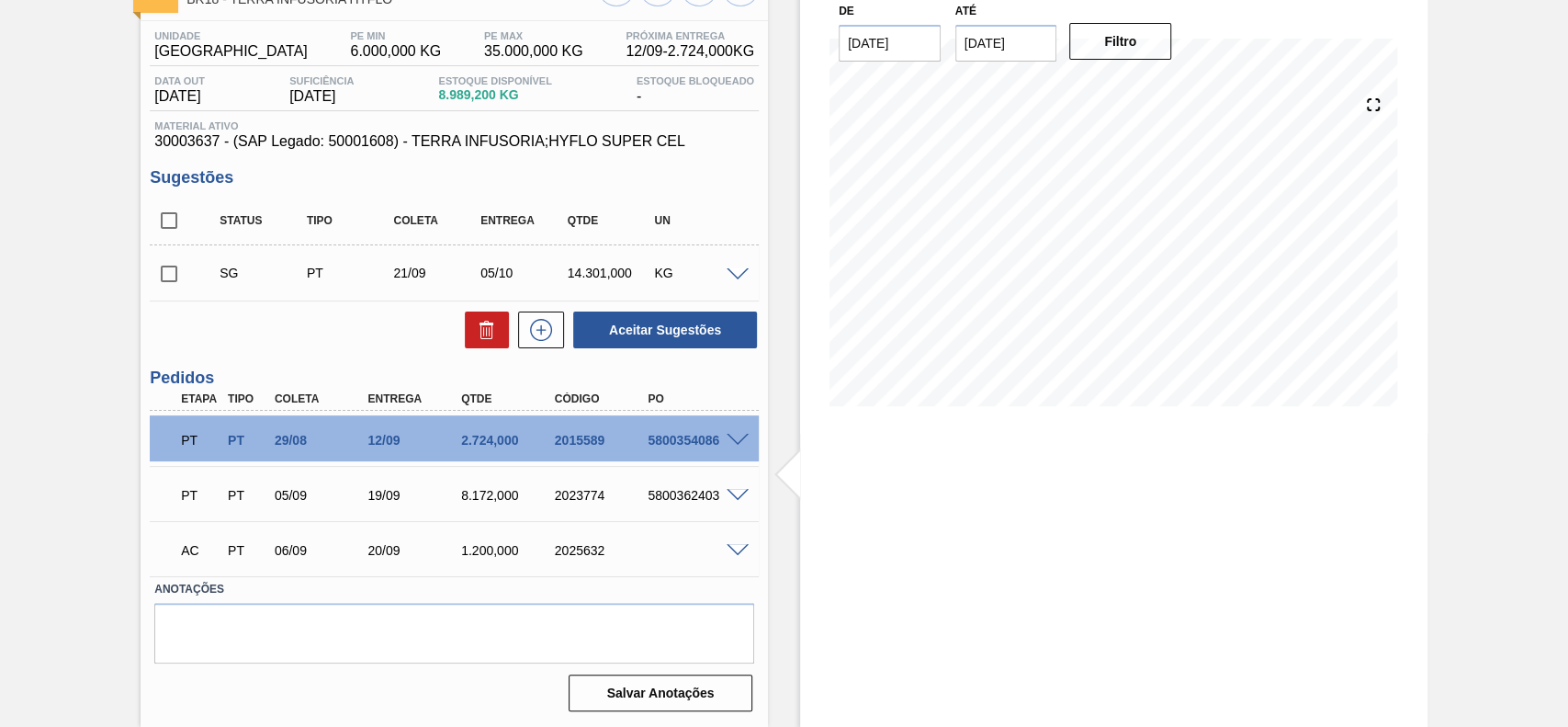
click at [722, 547] on div at bounding box center [740, 548] width 37 height 14
click at [732, 547] on span at bounding box center [737, 550] width 22 height 14
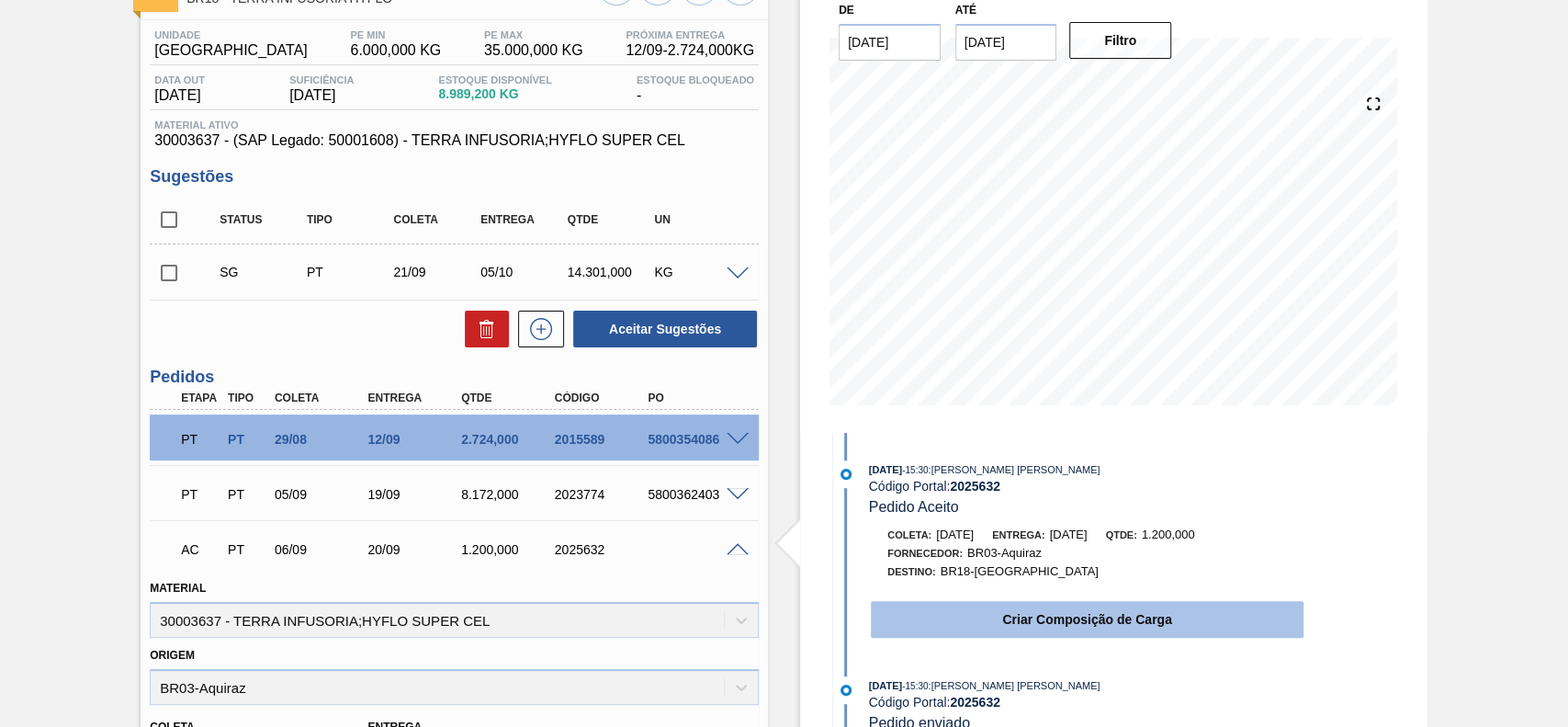
click at [970, 604] on button "Criar Composição de Carga" at bounding box center [1087, 619] width 432 height 37
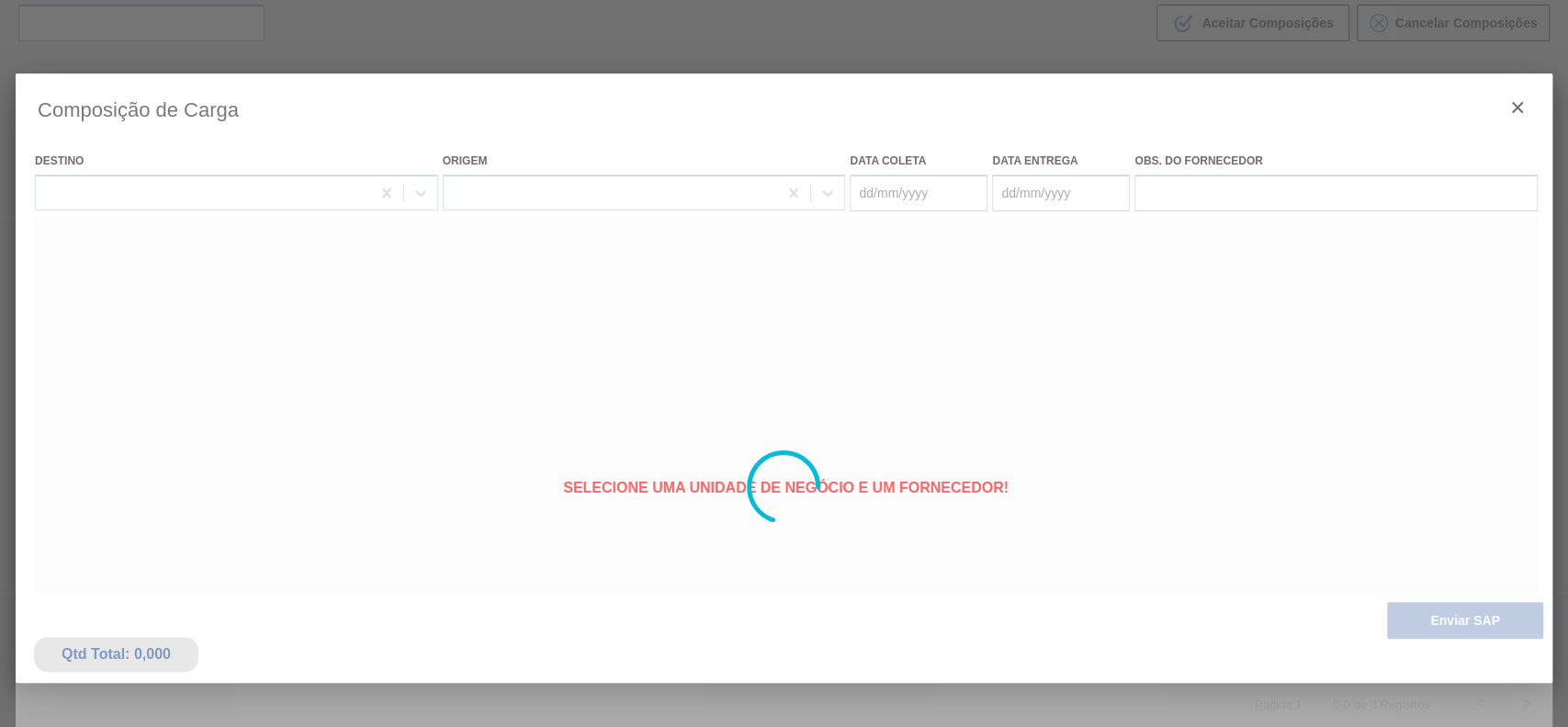
type coleta "06/09/2025"
type entrega "20/09/2025"
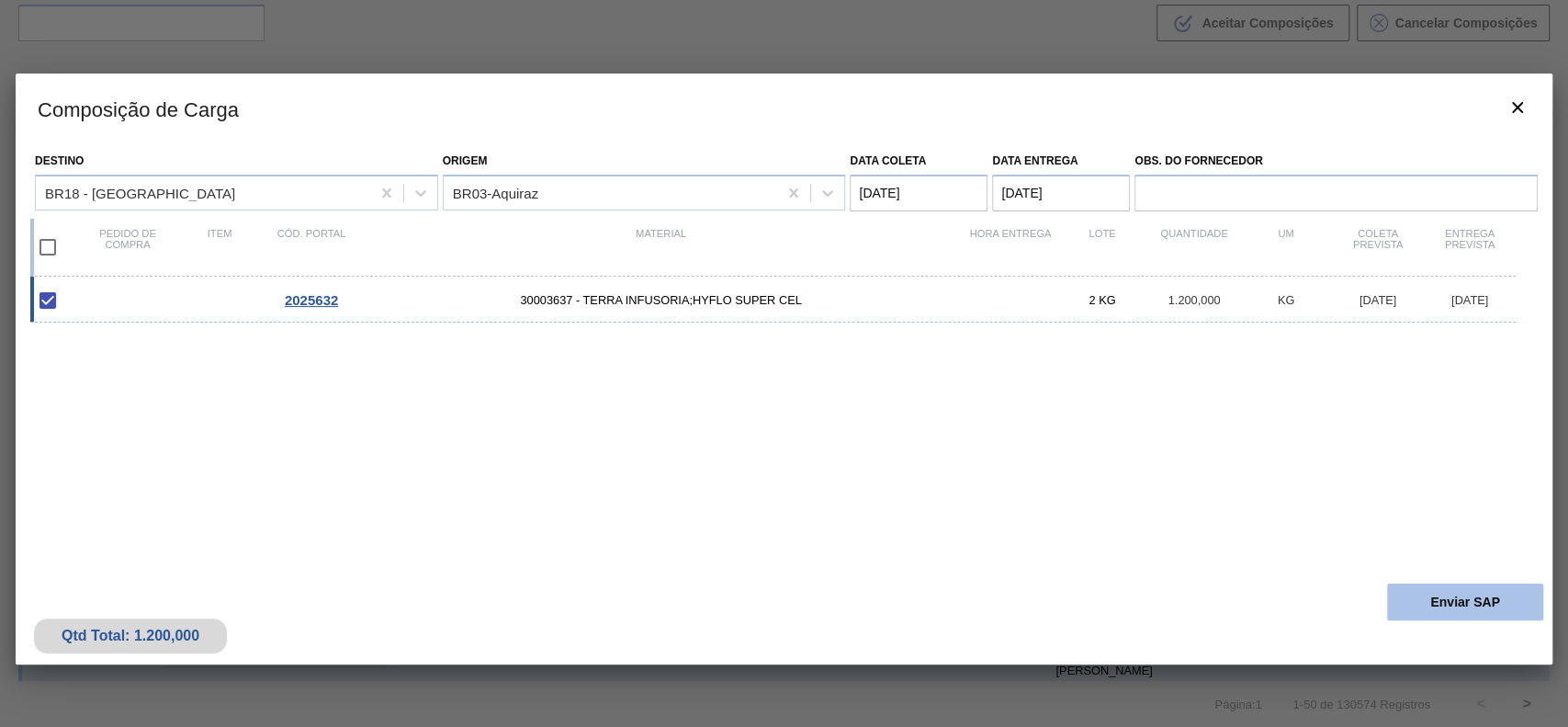
click at [1411, 586] on button "Enviar SAP" at bounding box center [1465, 601] width 156 height 37
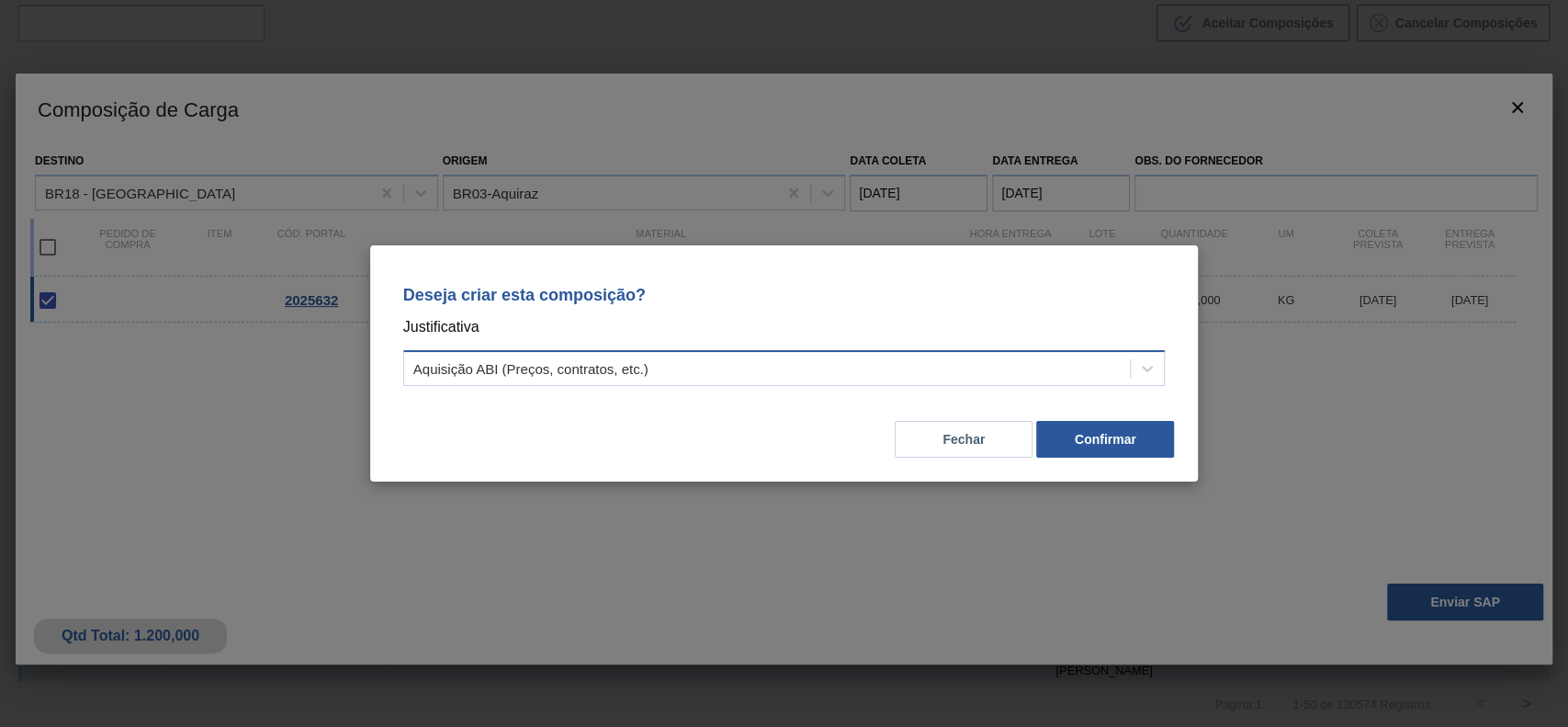
drag, startPoint x: 708, startPoint y: 349, endPoint x: 705, endPoint y: 364, distance: 15.3
click at [705, 364] on div "Deseja criar esta composição? Justificativa Aquisição ABI (Preços, contratos, e…" at bounding box center [784, 332] width 784 height 129
click at [705, 364] on div "Aquisição ABI (Preços, contratos, etc.)" at bounding box center [767, 369] width 727 height 27
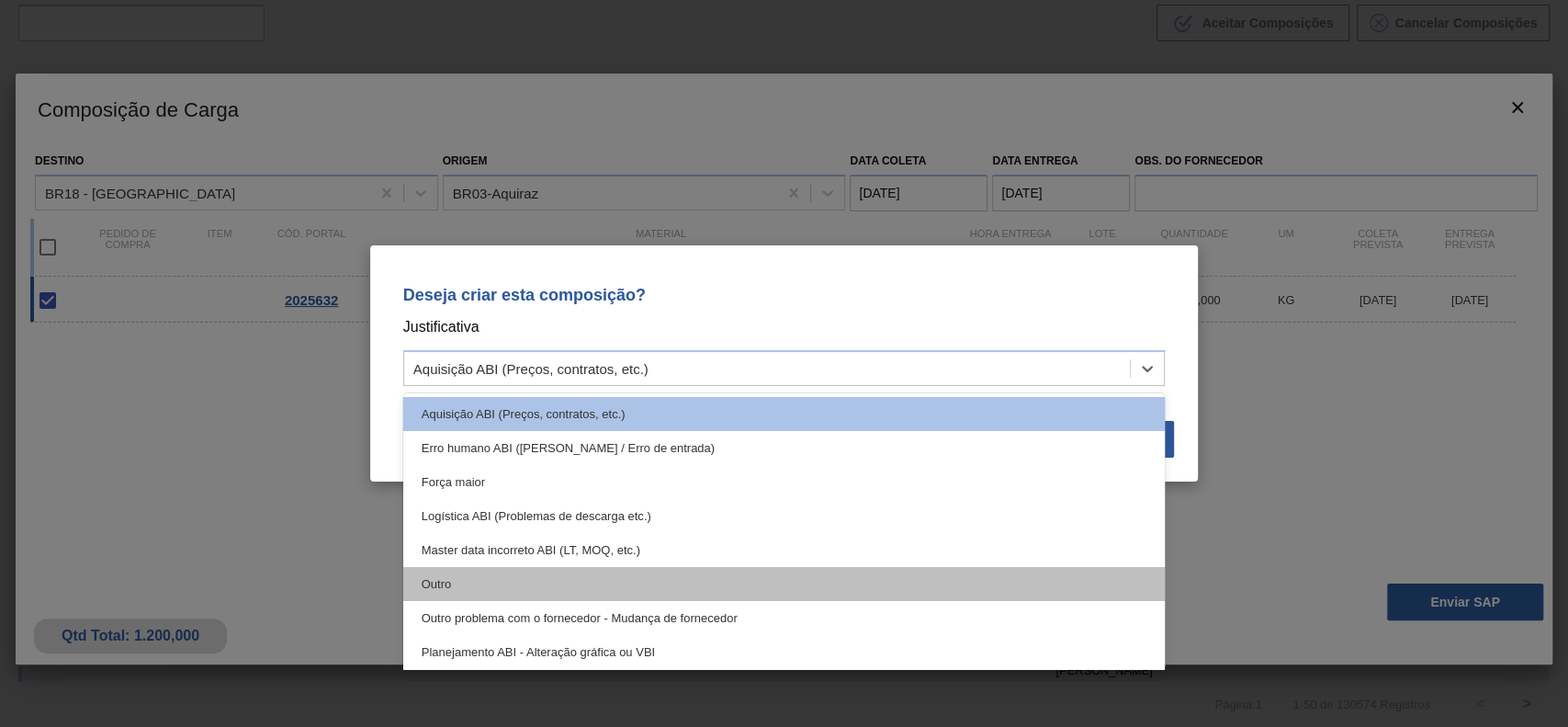
click at [585, 575] on div "Outro" at bounding box center [784, 583] width 762 height 34
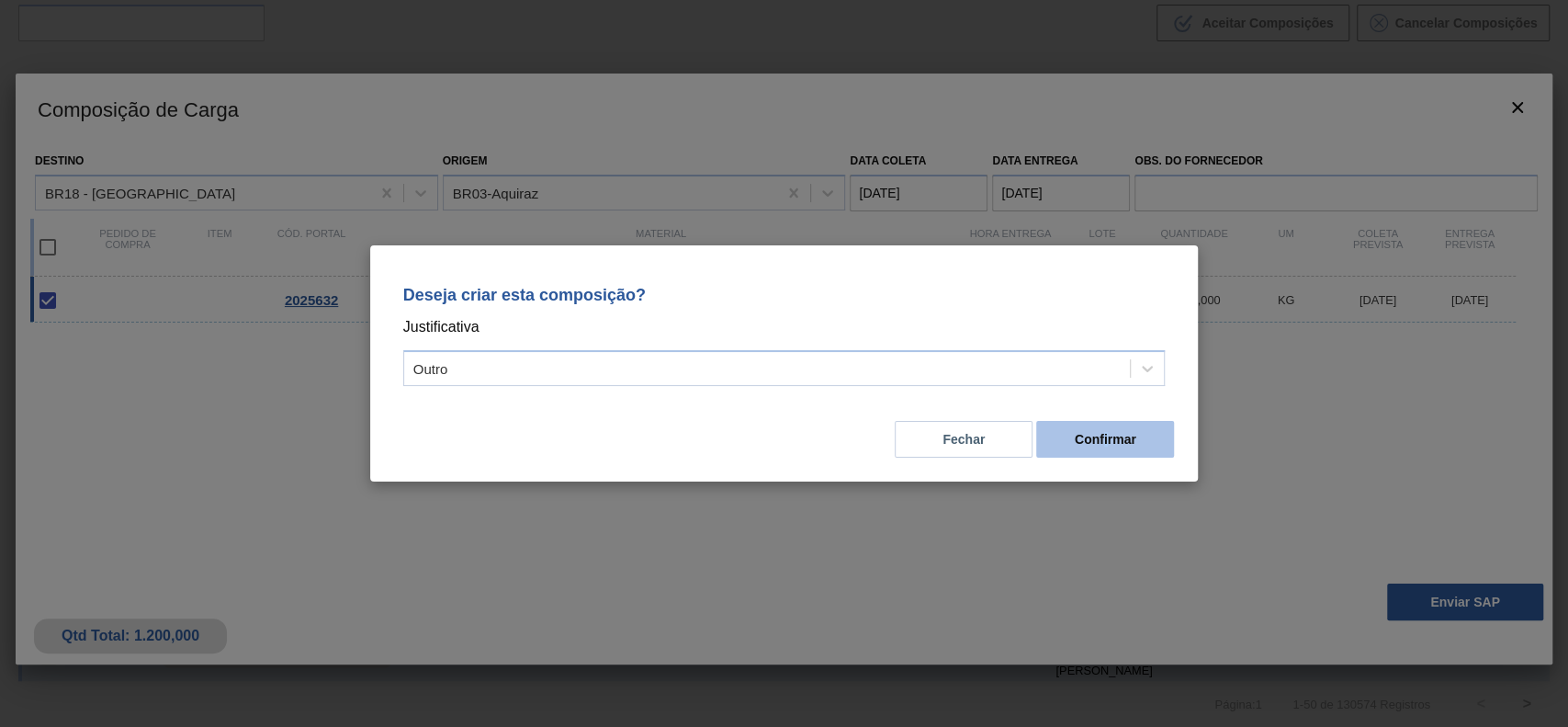
drag, startPoint x: 1103, startPoint y: 460, endPoint x: 1106, endPoint y: 441, distance: 19.2
click at [1106, 441] on div "Fechar Confirmar" at bounding box center [784, 428] width 784 height 63
click at [1106, 441] on button "Confirmar" at bounding box center [1105, 439] width 138 height 37
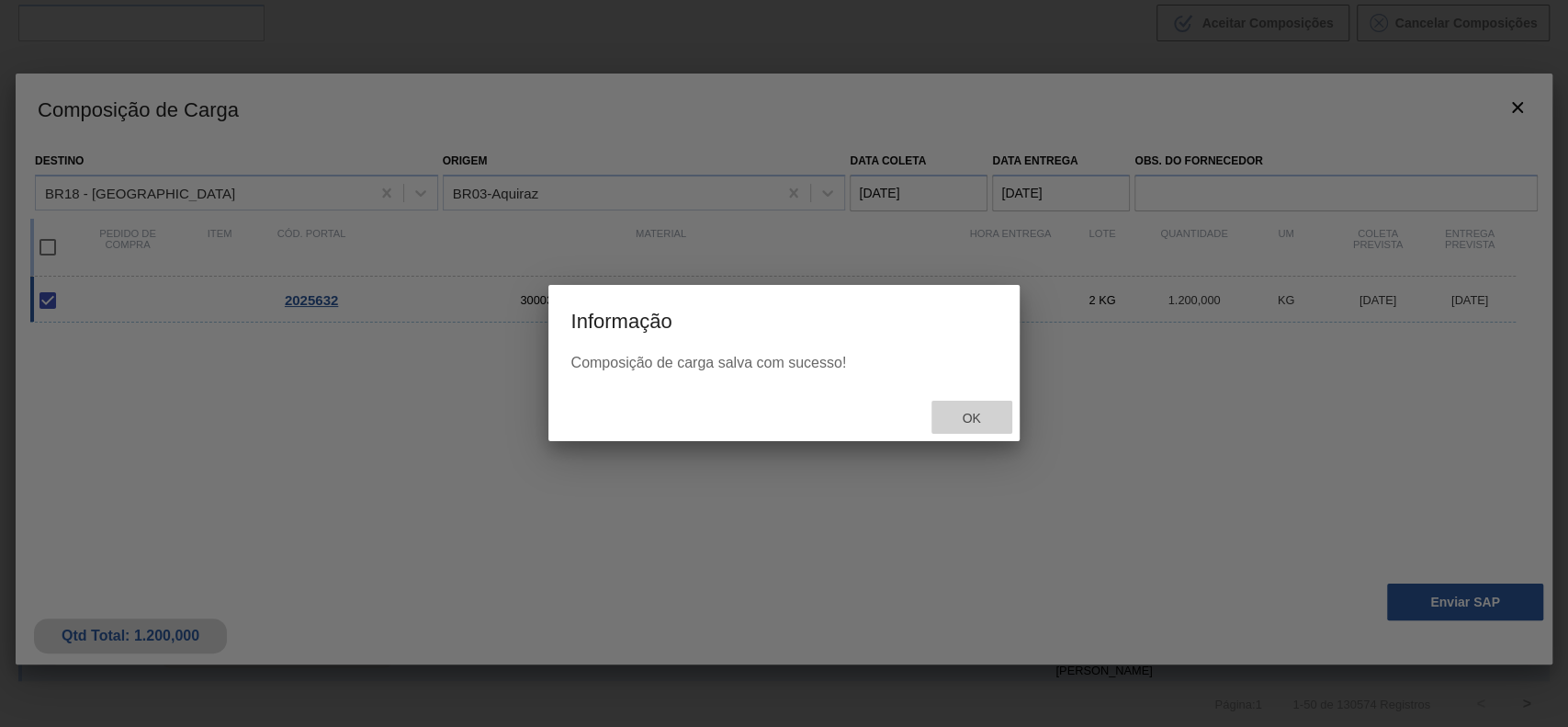
click at [964, 406] on div "Ok" at bounding box center [972, 417] width 81 height 34
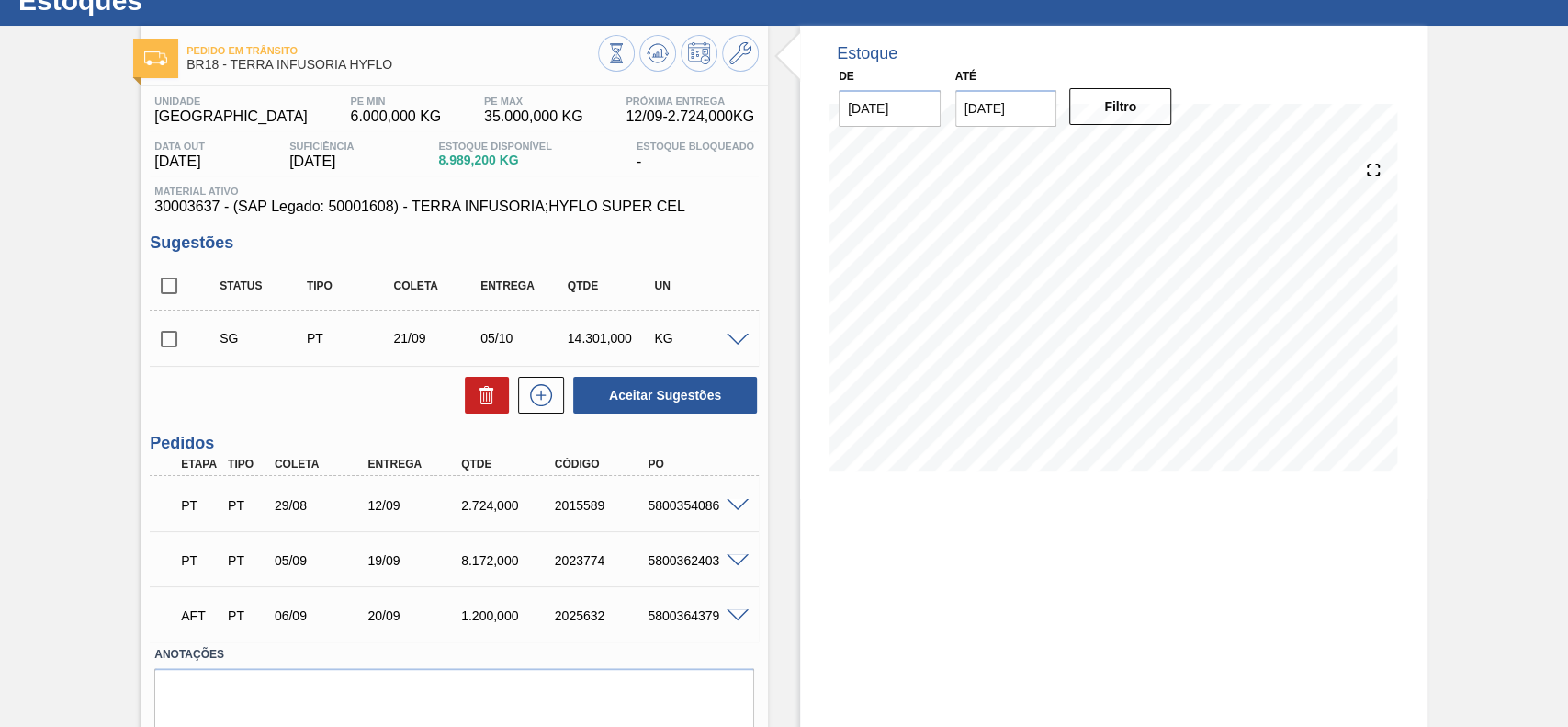
scroll to position [88, 0]
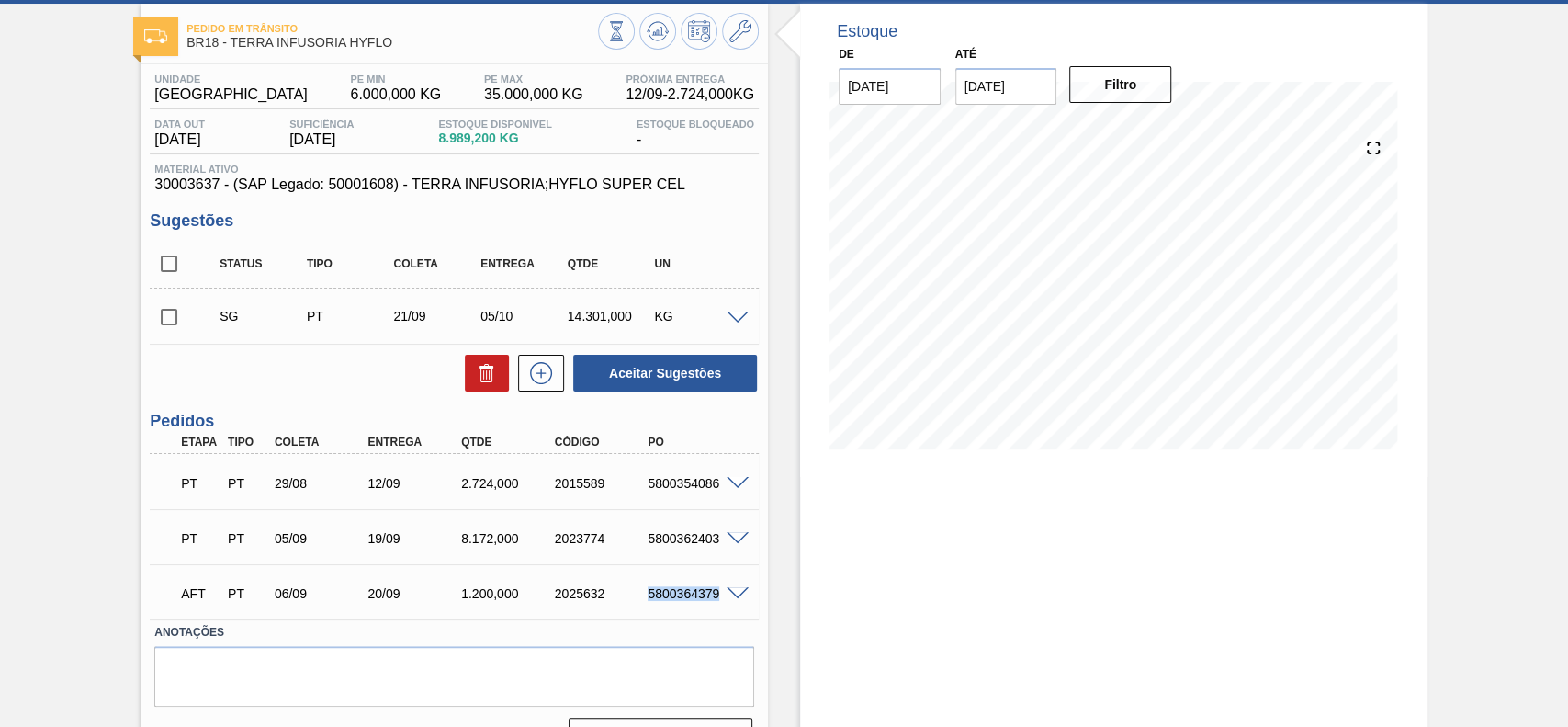
drag, startPoint x: 641, startPoint y: 592, endPoint x: 725, endPoint y: 597, distance: 84.1
click at [725, 597] on div "AFT PT 06/09 20/09 1.200,000 2025632 5800364379" at bounding box center [454, 592] width 609 height 46
copy div "5800364379"
